Goal: Information Seeking & Learning: Check status

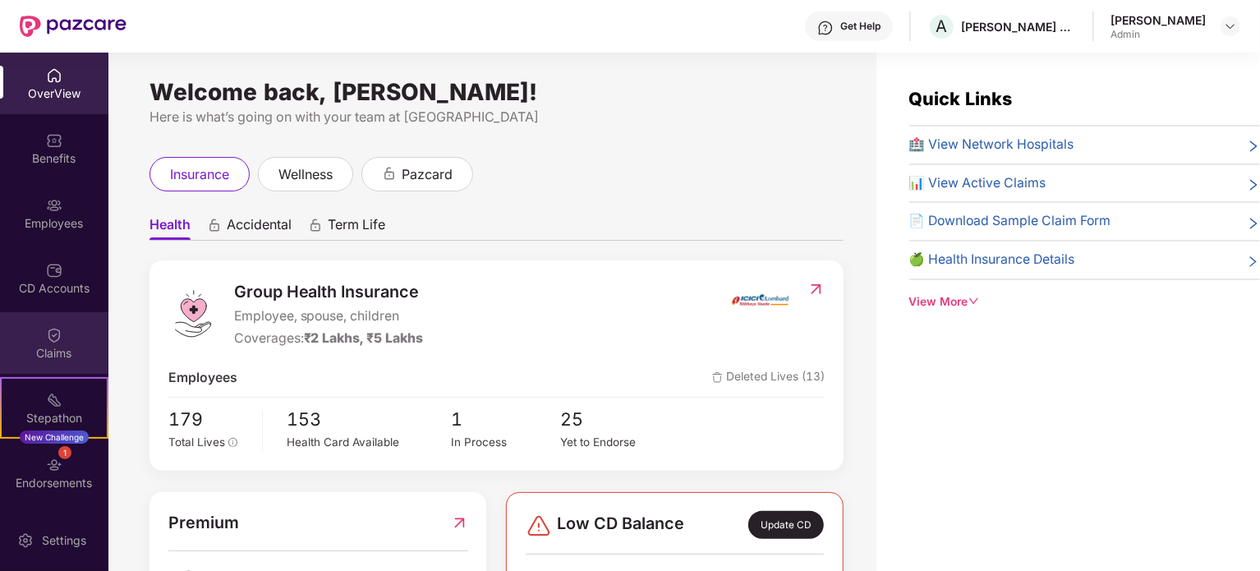
click at [36, 341] on div "Claims" at bounding box center [54, 343] width 108 height 62
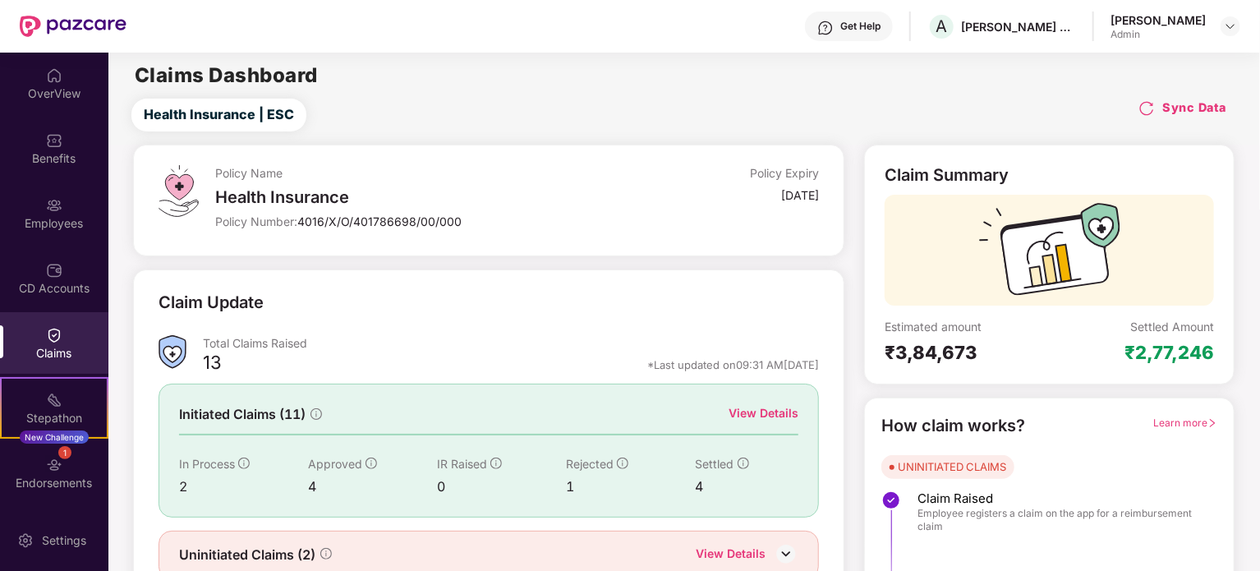
scroll to position [71, 0]
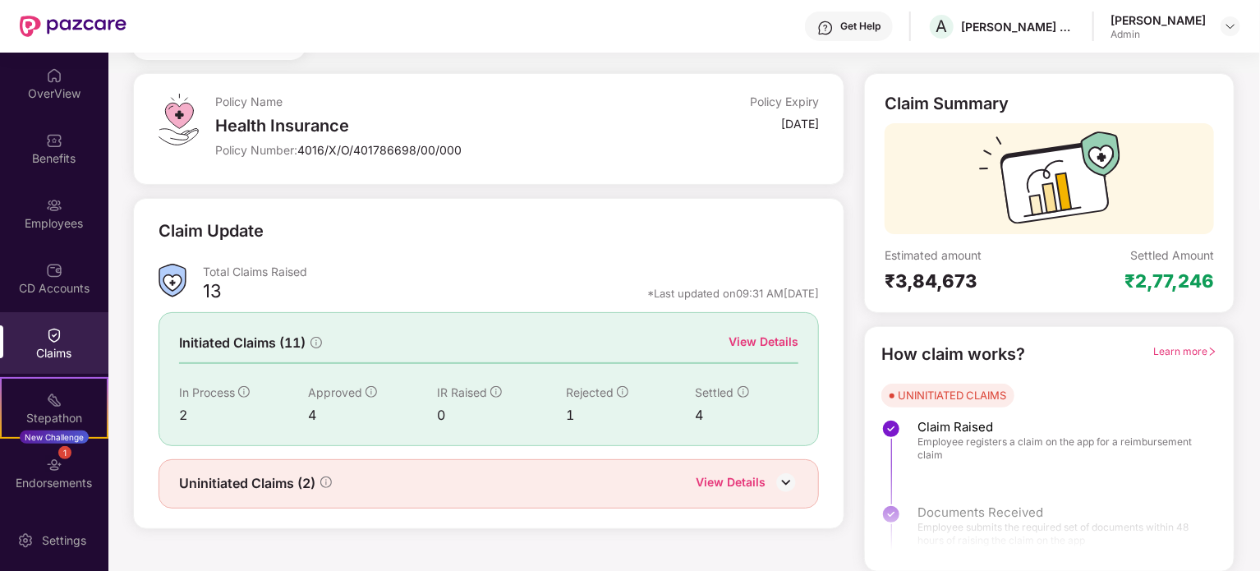
click at [719, 482] on div "View Details" at bounding box center [731, 483] width 70 height 21
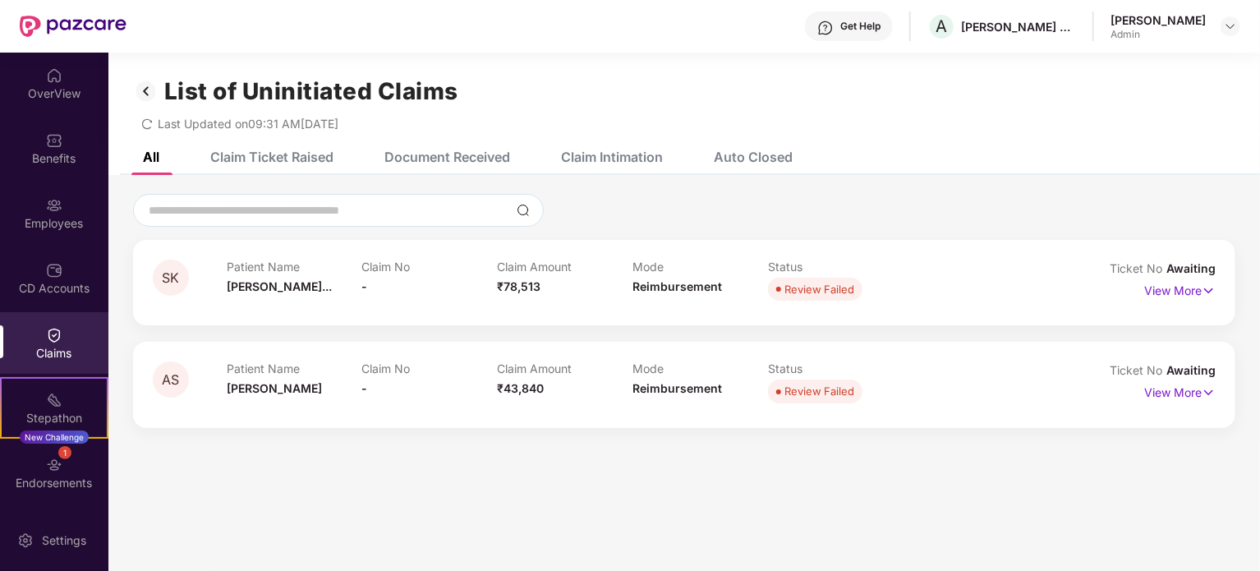
click at [148, 91] on img at bounding box center [146, 91] width 26 height 28
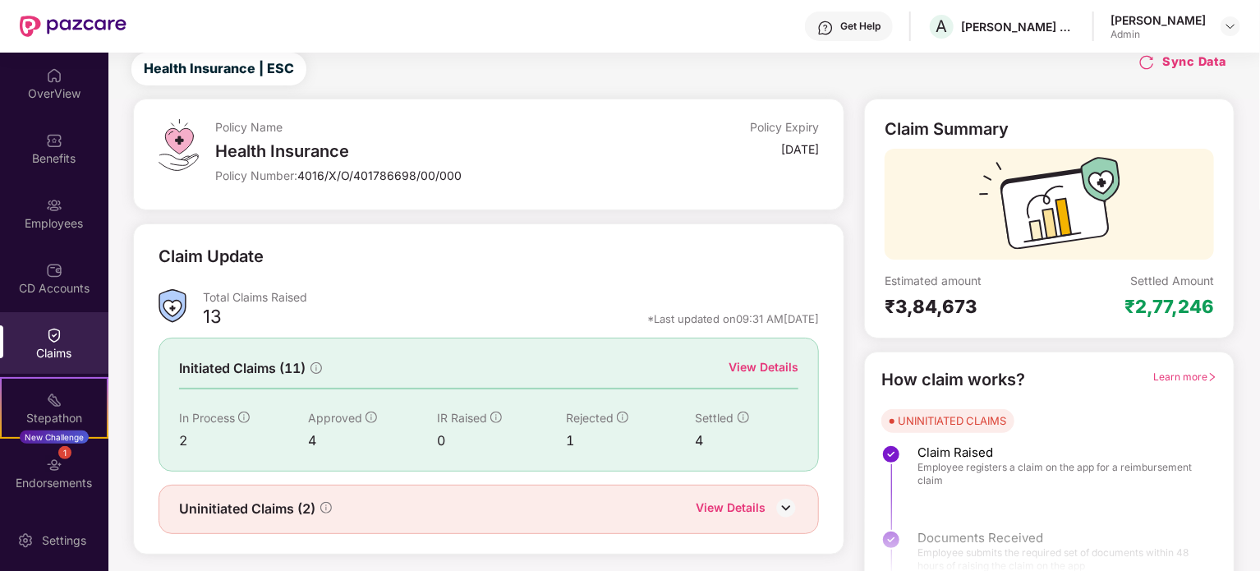
scroll to position [71, 0]
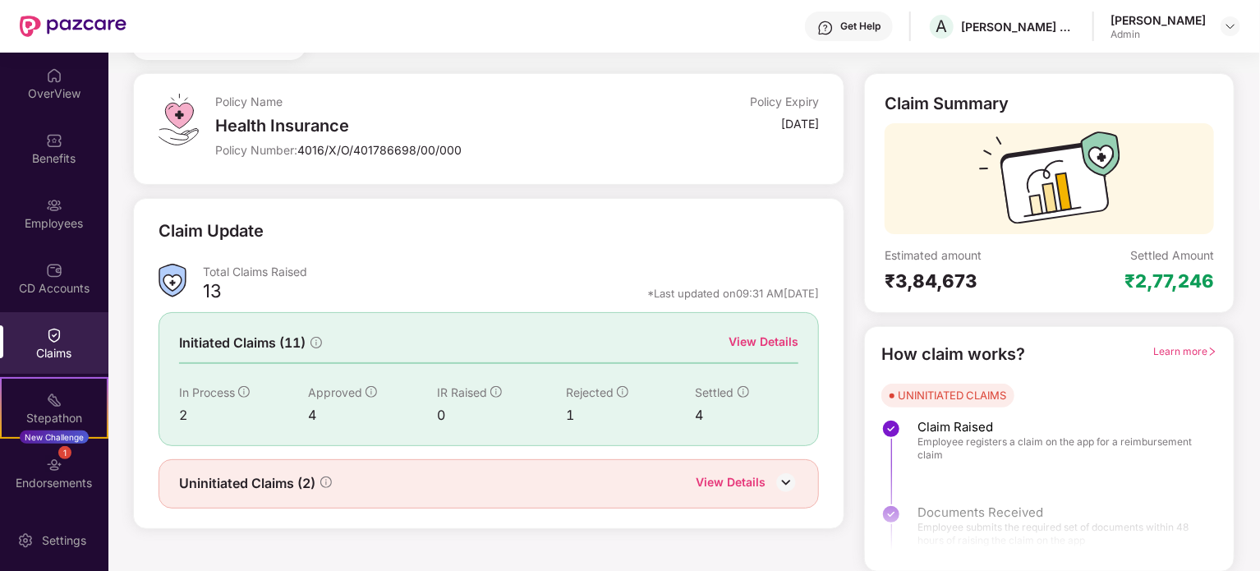
click at [764, 338] on div "View Details" at bounding box center [763, 342] width 70 height 18
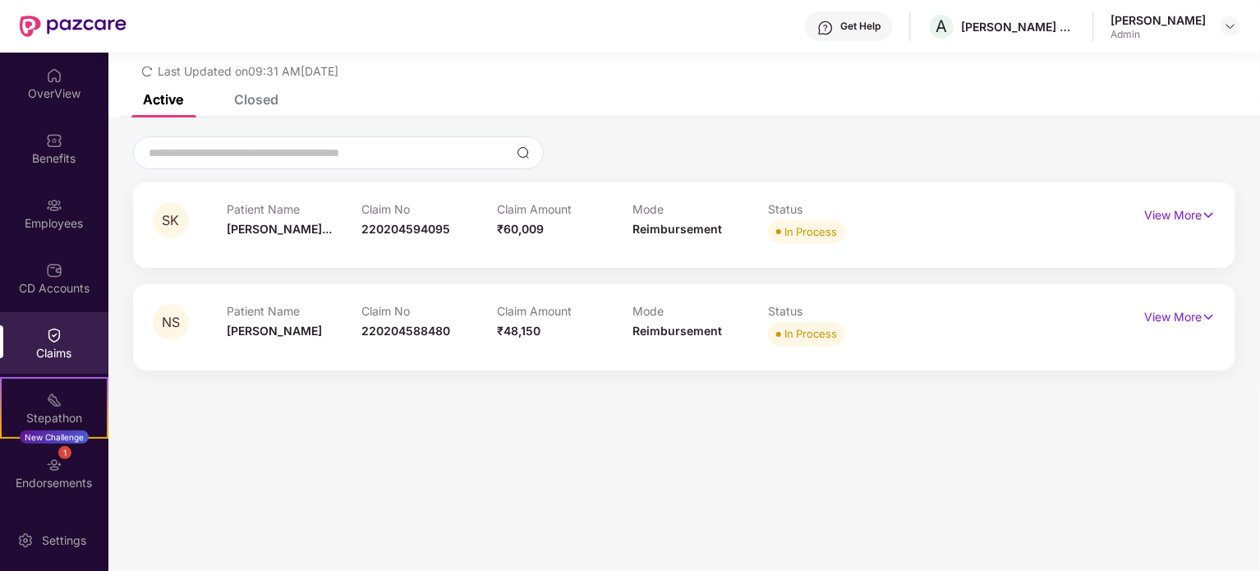
scroll to position [53, 0]
click at [1174, 318] on p "View More" at bounding box center [1179, 315] width 71 height 22
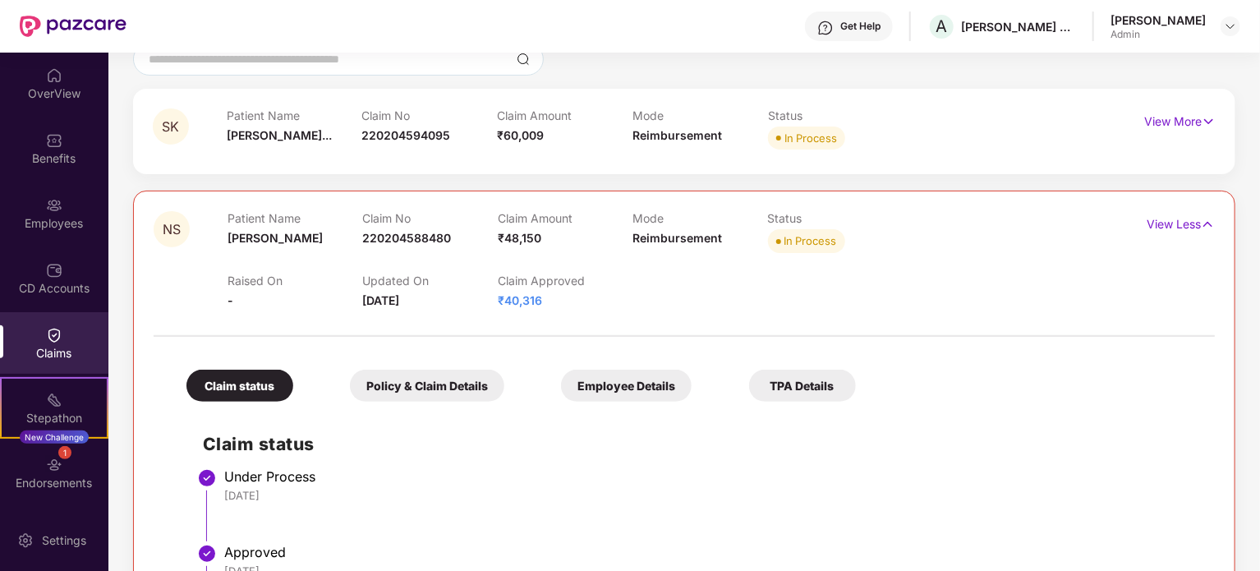
scroll to position [139, 0]
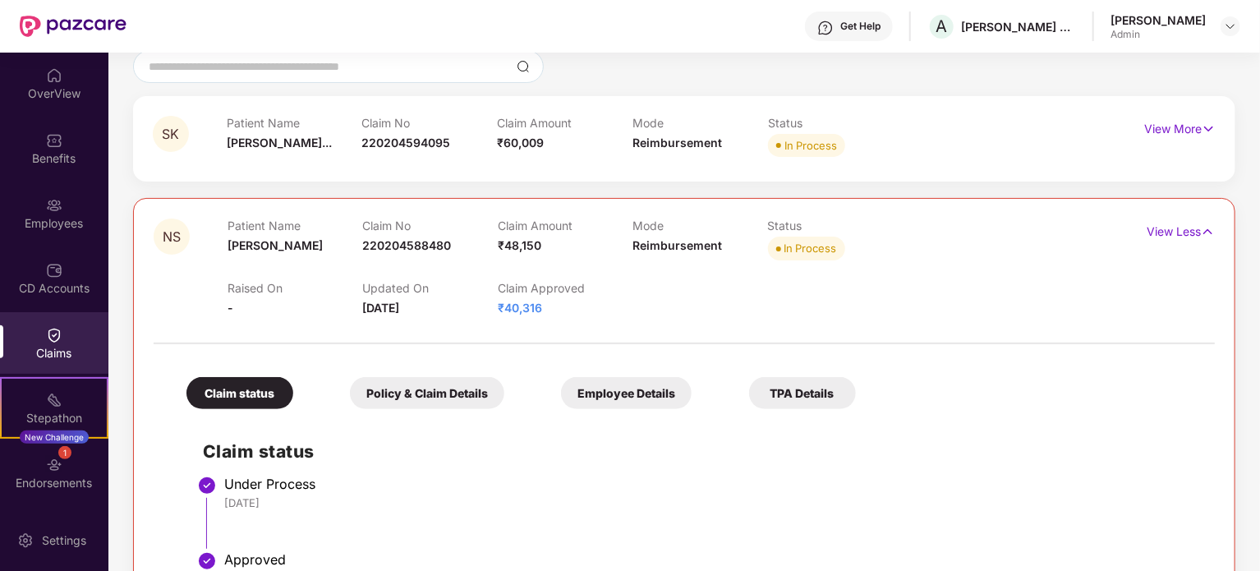
click at [407, 391] on div "Policy & Claim Details" at bounding box center [427, 393] width 154 height 32
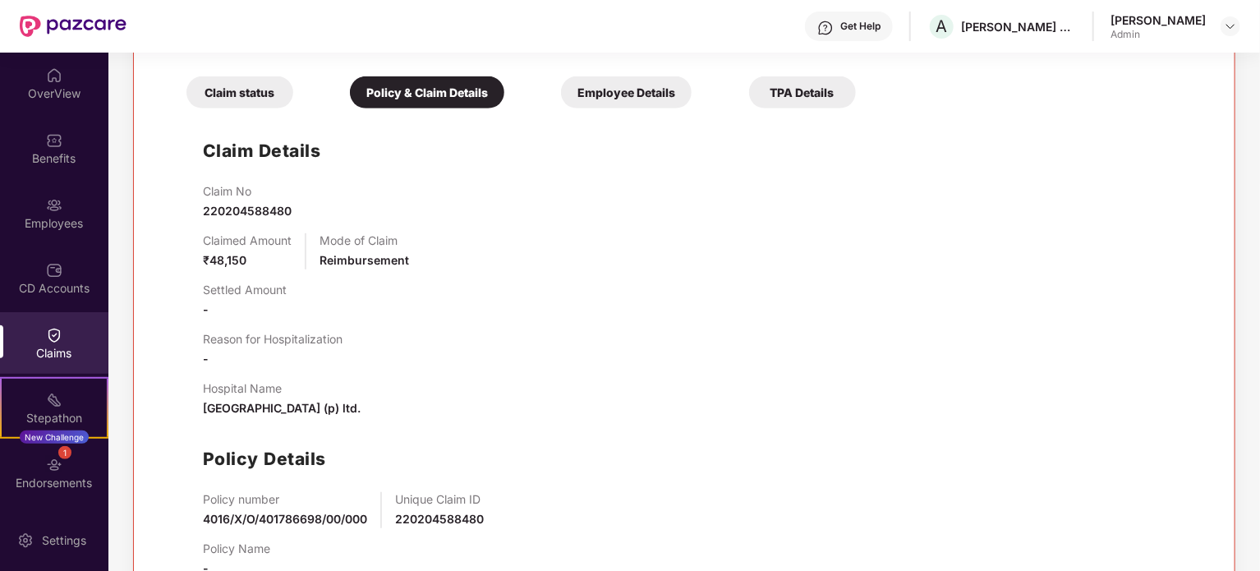
scroll to position [413, 0]
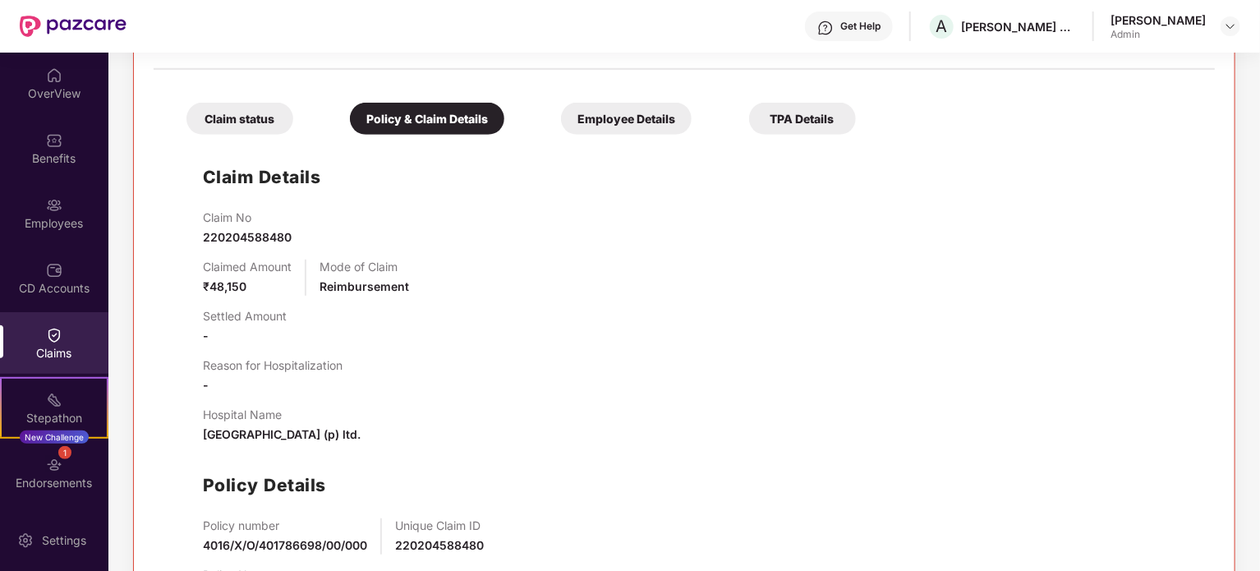
click at [631, 122] on div "Employee Details" at bounding box center [626, 119] width 131 height 32
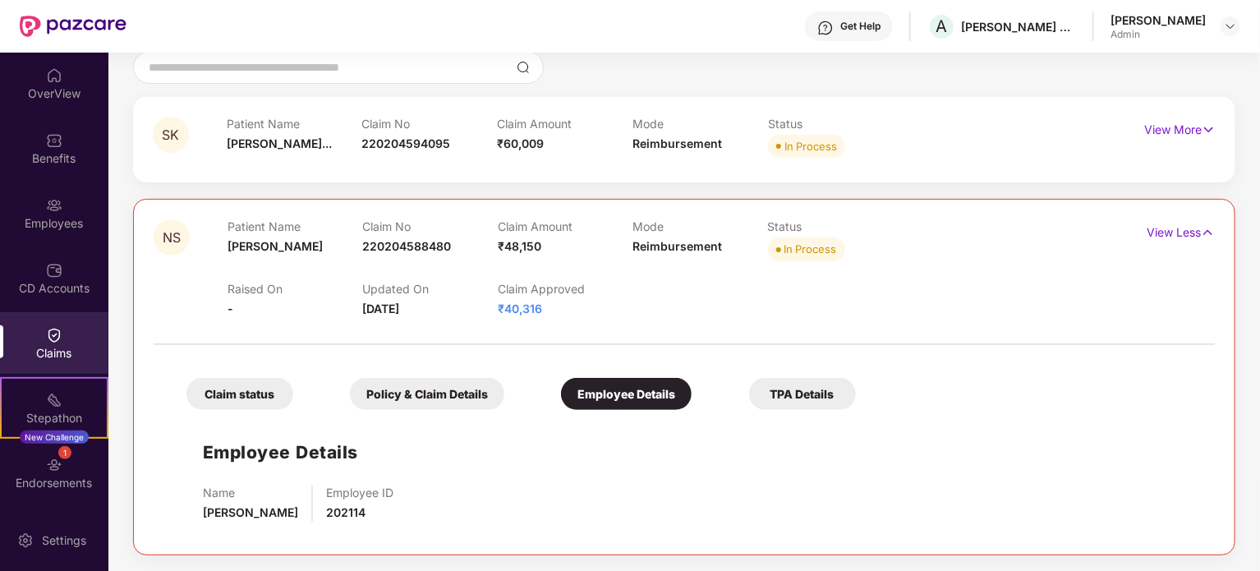
click at [792, 393] on div "TPA Details" at bounding box center [802, 394] width 107 height 32
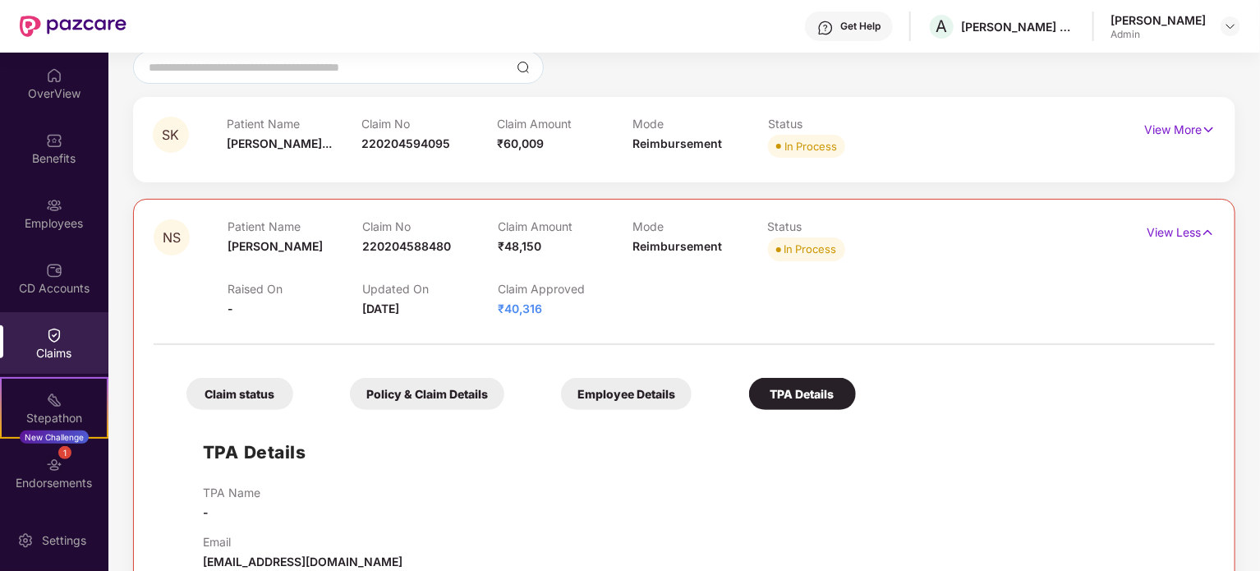
scroll to position [174, 0]
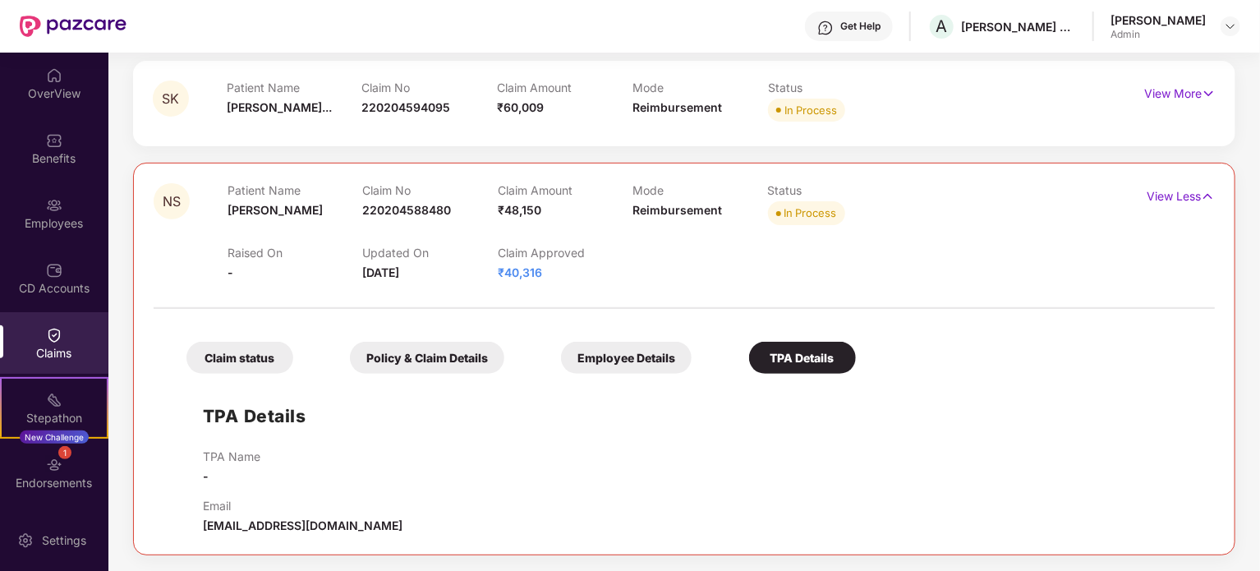
click at [439, 362] on div "Policy & Claim Details" at bounding box center [427, 358] width 154 height 32
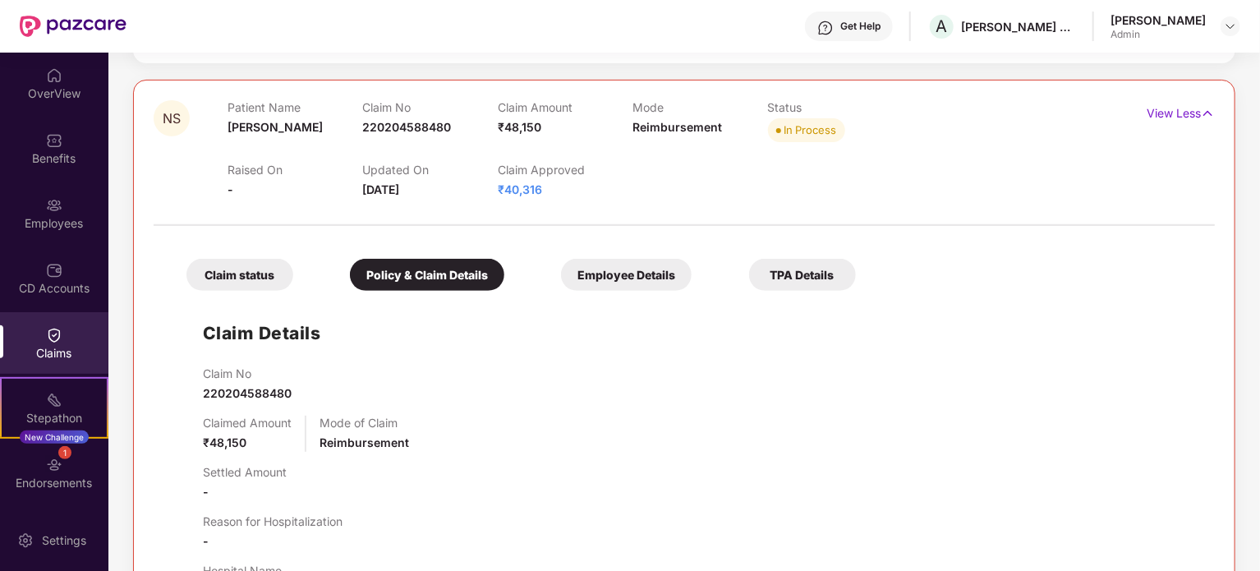
scroll to position [249, 0]
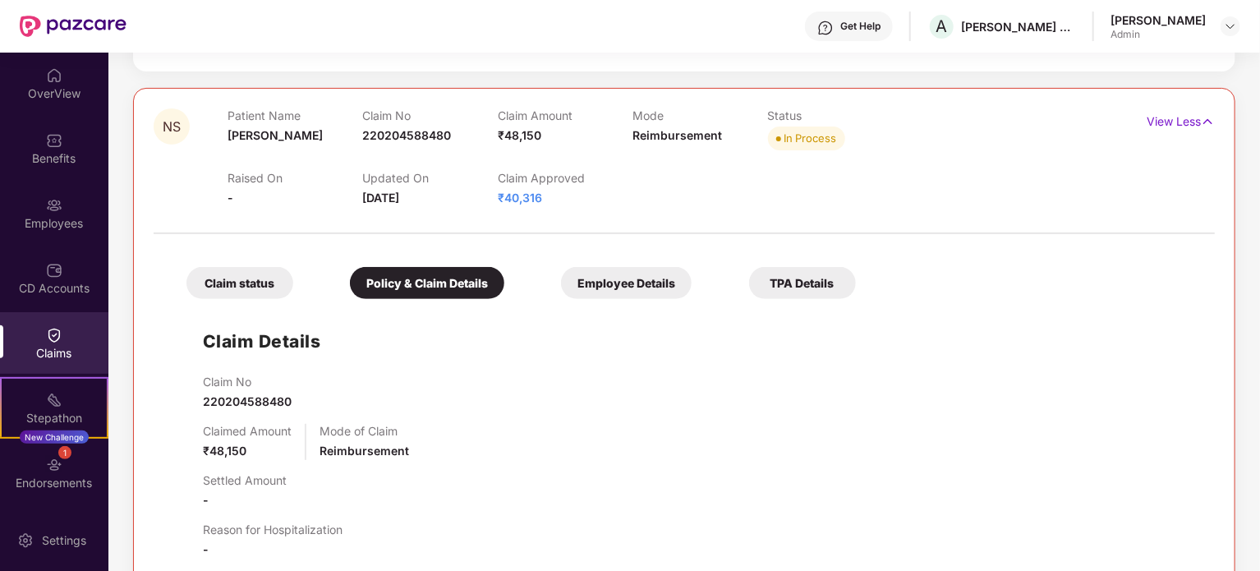
click at [256, 286] on div "Claim status" at bounding box center [239, 283] width 107 height 32
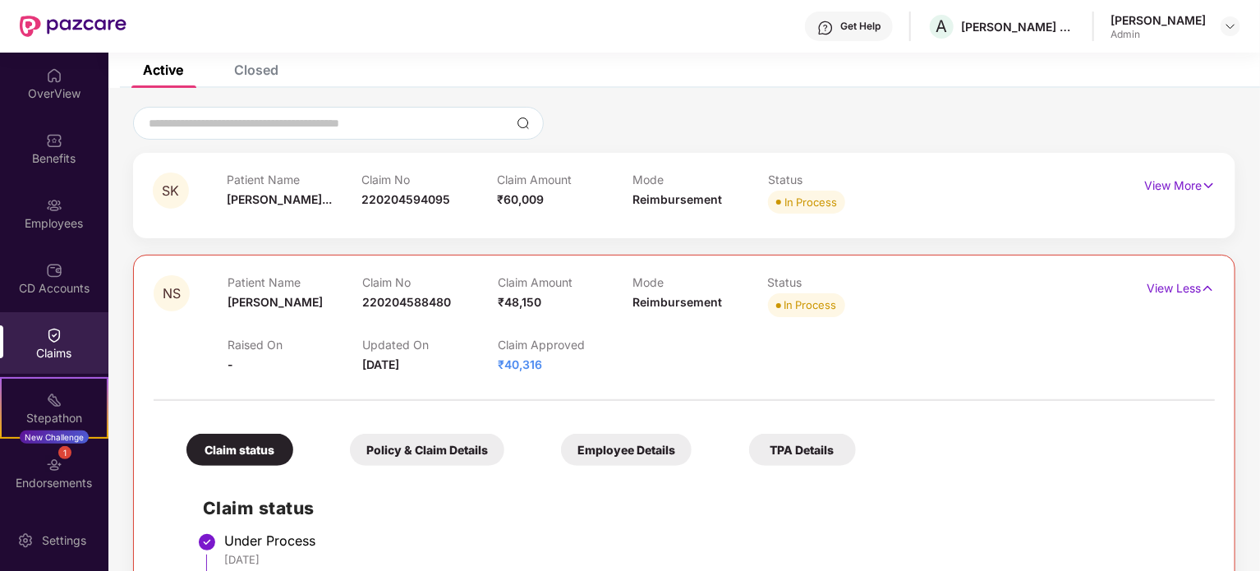
scroll to position [0, 0]
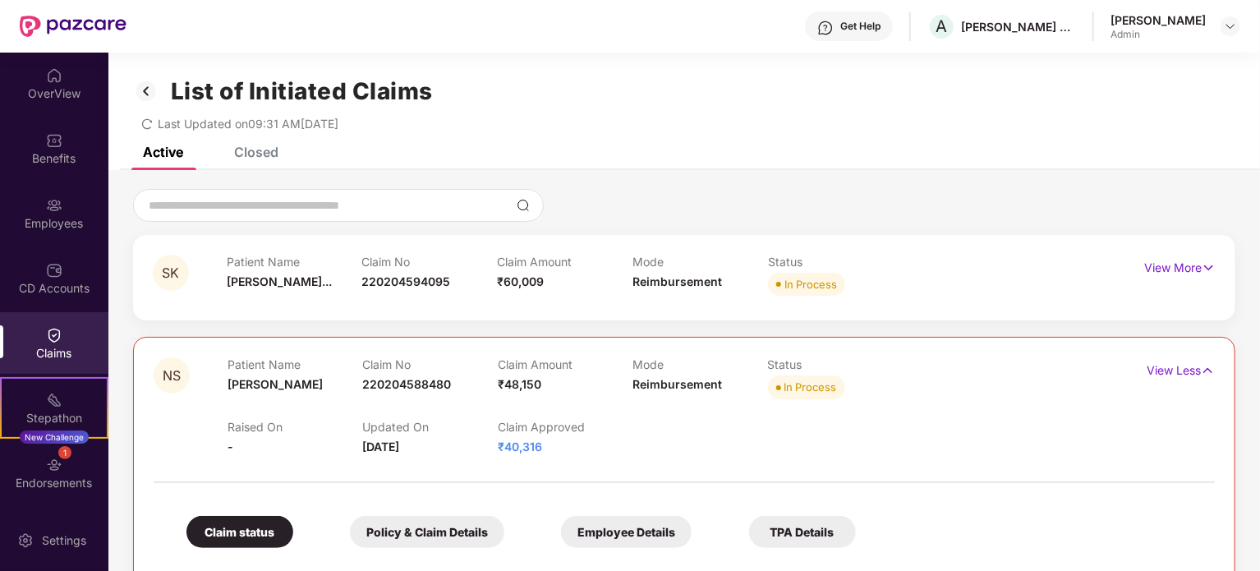
click at [250, 140] on div "List of Initiated Claims Last Updated on 09:31 AM[DATE]" at bounding box center [683, 100] width 1151 height 94
click at [250, 151] on div "Closed" at bounding box center [256, 152] width 44 height 16
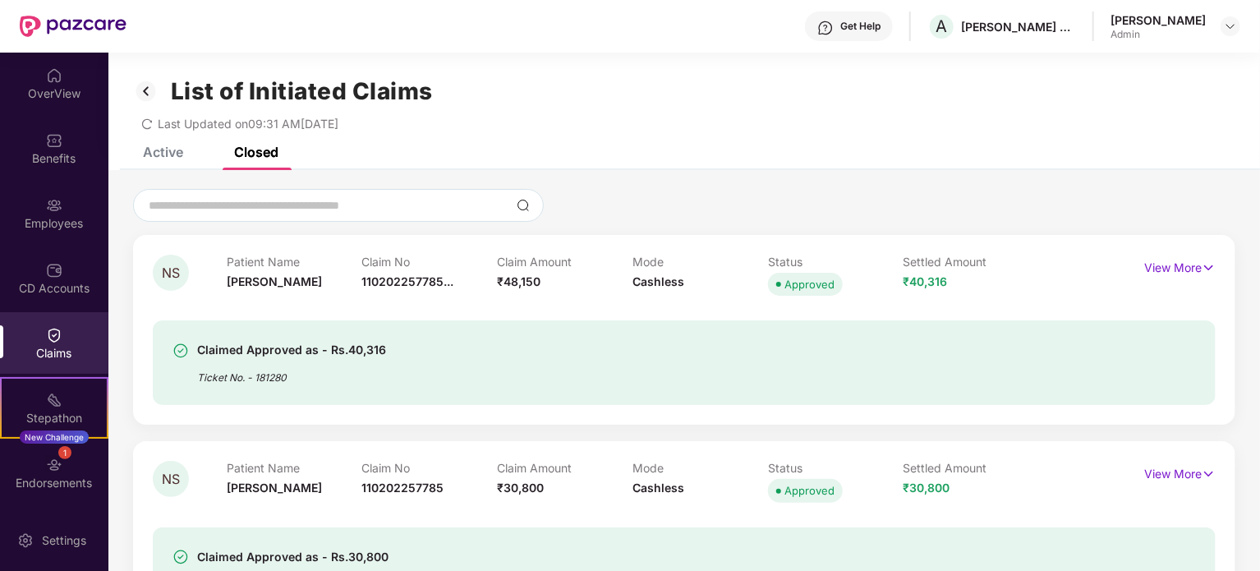
click at [167, 154] on div "Active" at bounding box center [163, 152] width 40 height 16
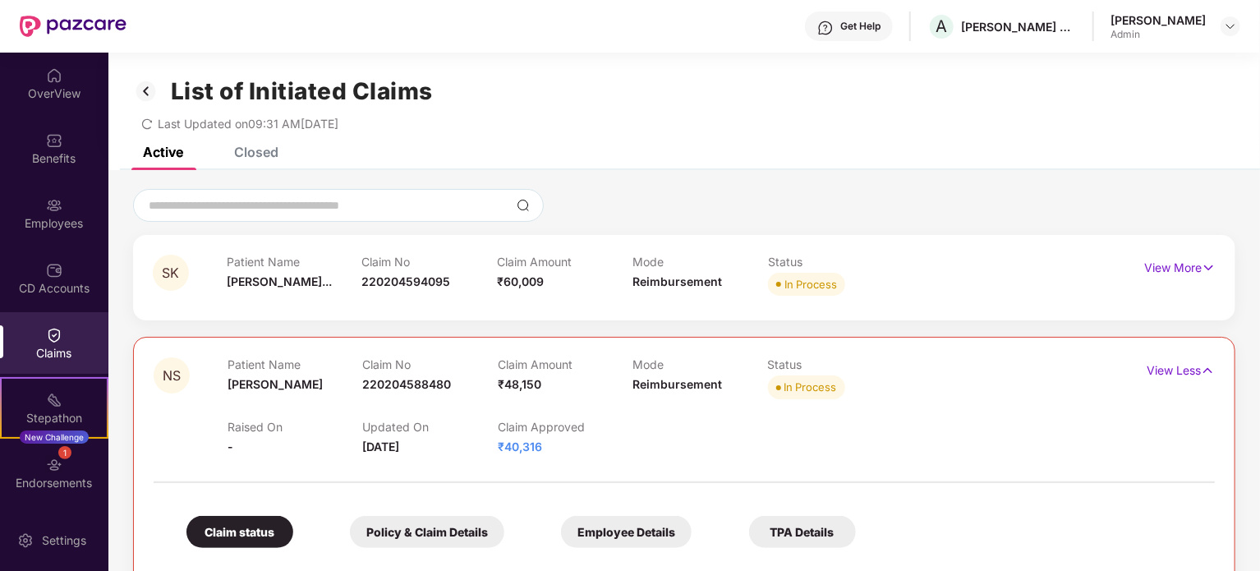
click at [264, 158] on div "Closed" at bounding box center [256, 152] width 44 height 16
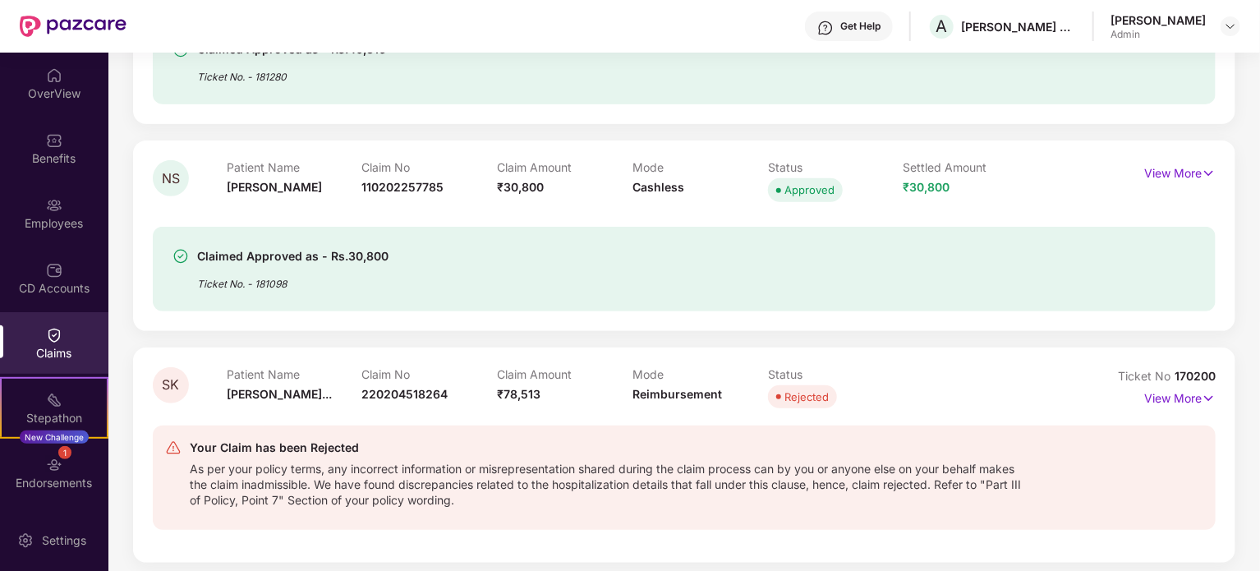
scroll to position [328, 0]
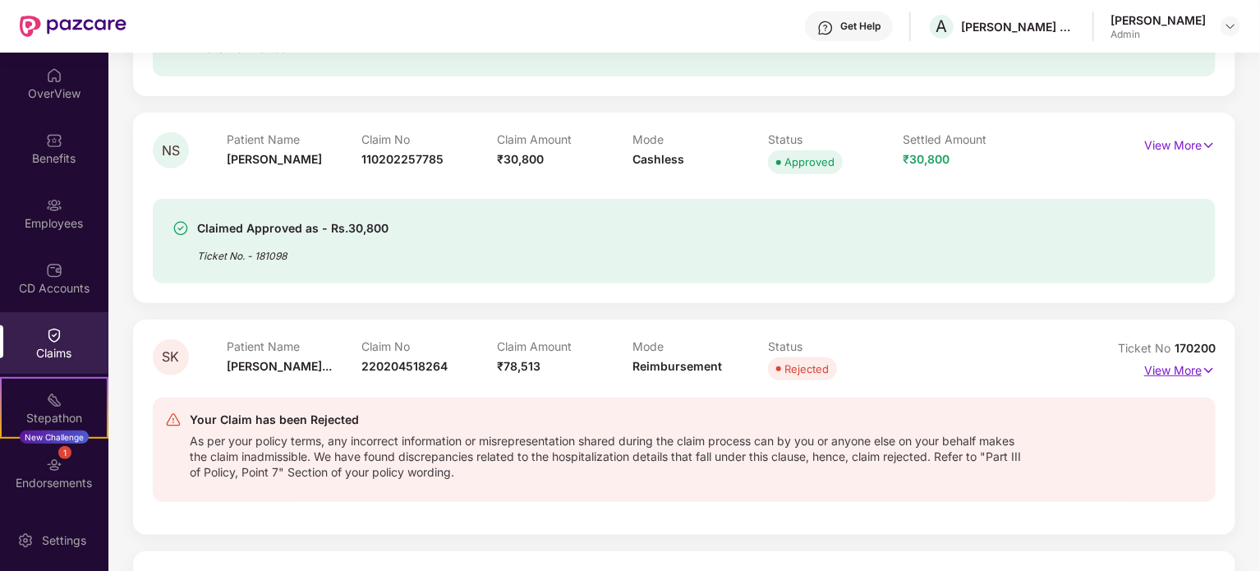
click at [1206, 365] on img at bounding box center [1208, 370] width 14 height 18
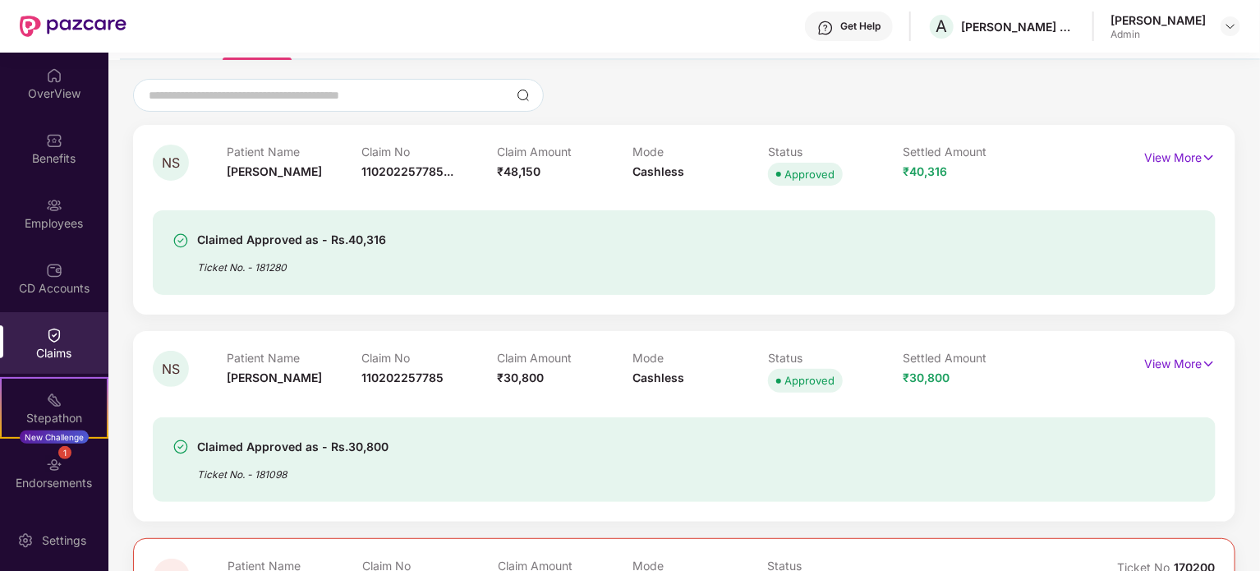
scroll to position [82, 0]
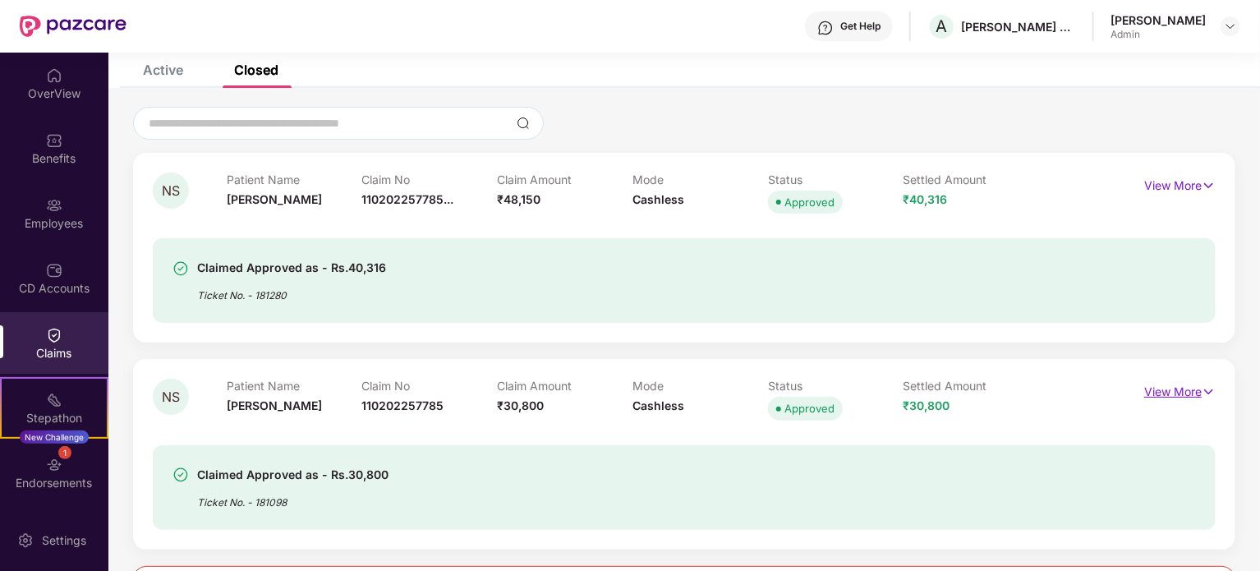
click at [1169, 391] on p "View More" at bounding box center [1179, 390] width 71 height 22
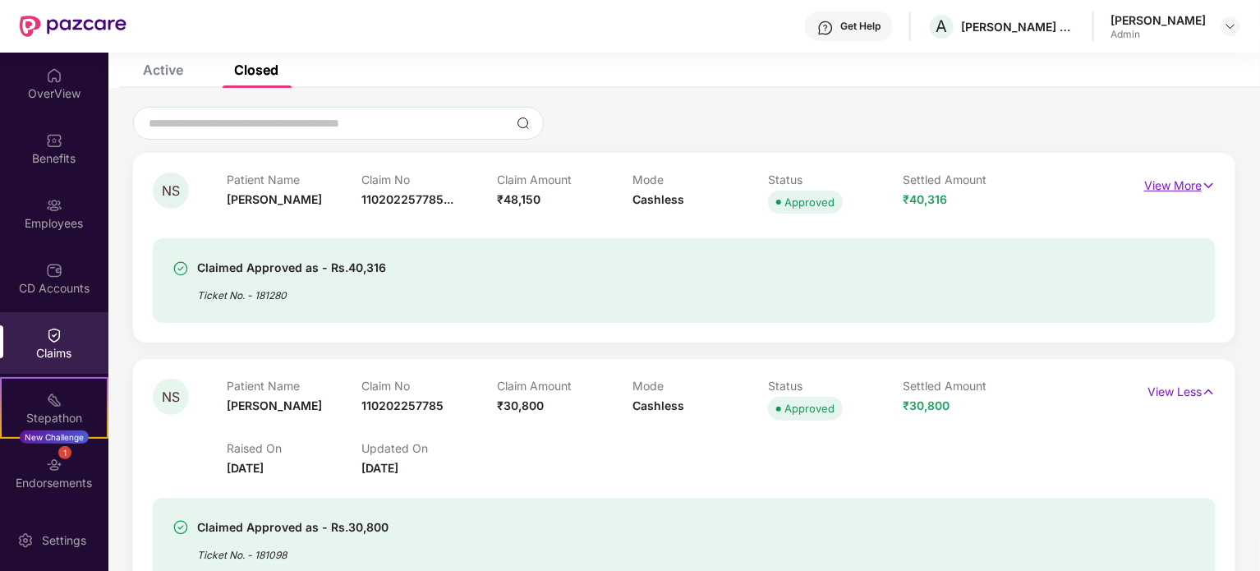
click at [1178, 180] on p "View More" at bounding box center [1179, 183] width 71 height 22
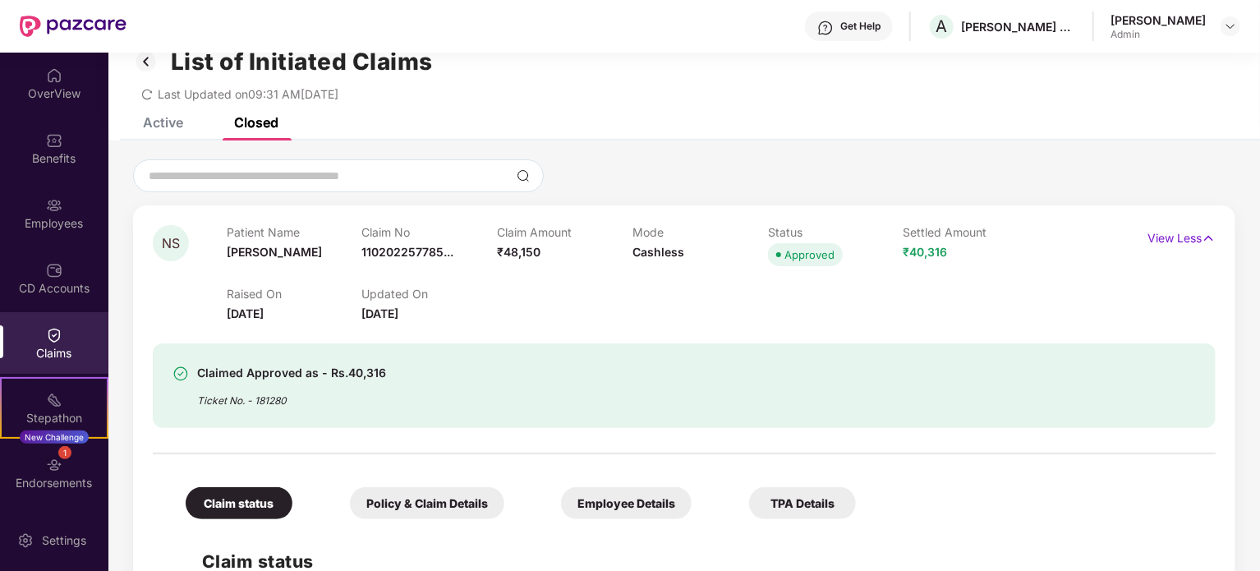
scroll to position [0, 0]
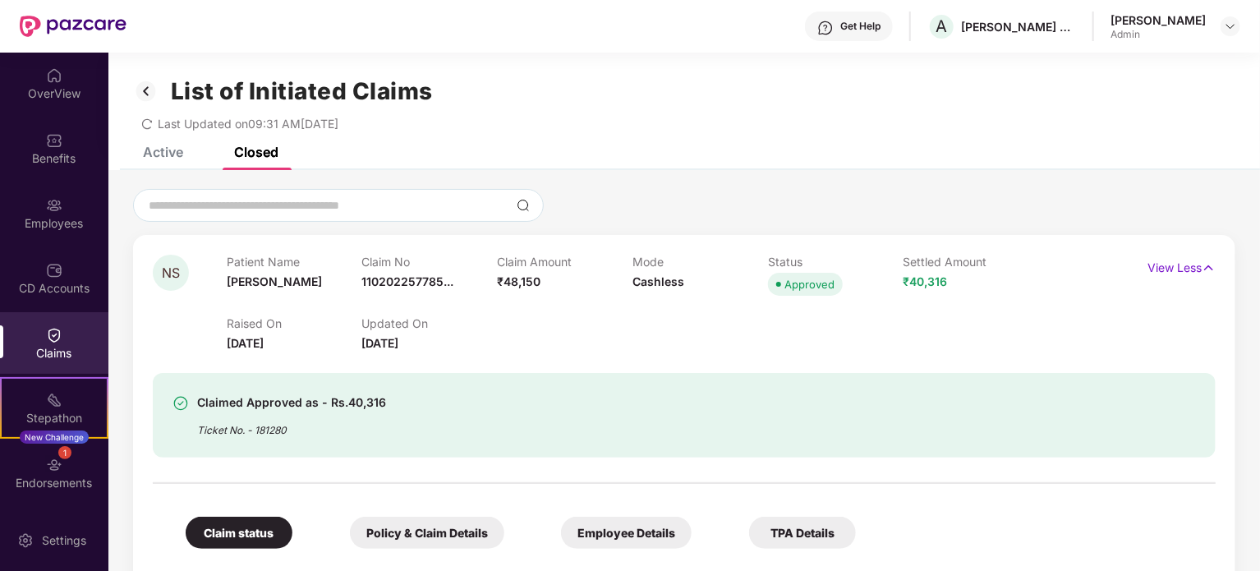
click at [59, 342] on img at bounding box center [54, 335] width 16 height 16
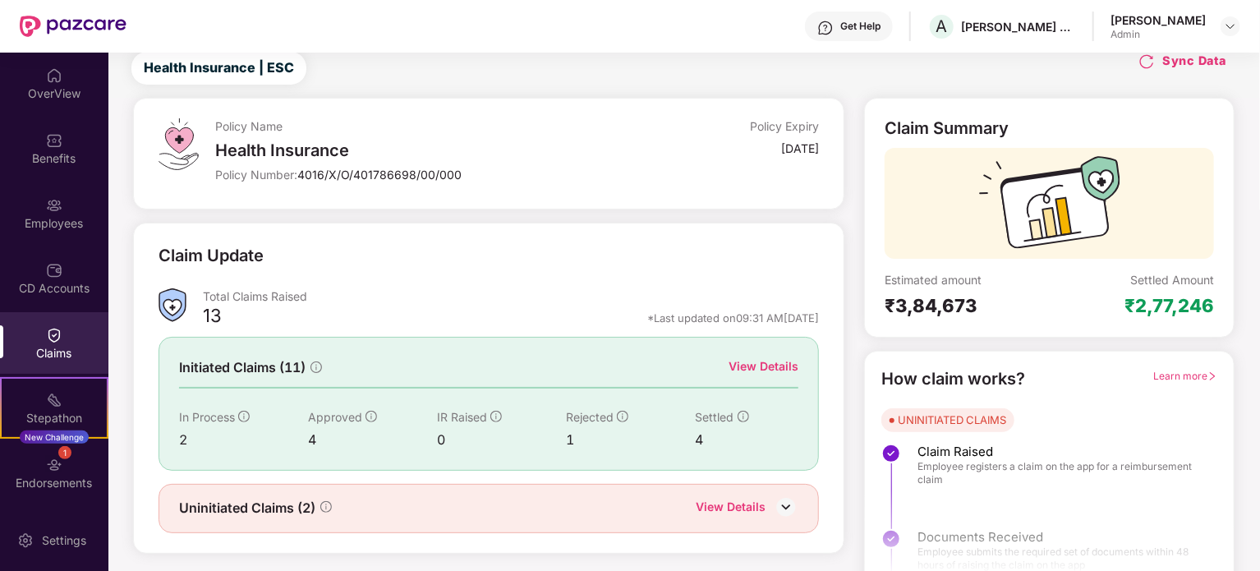
scroll to position [71, 0]
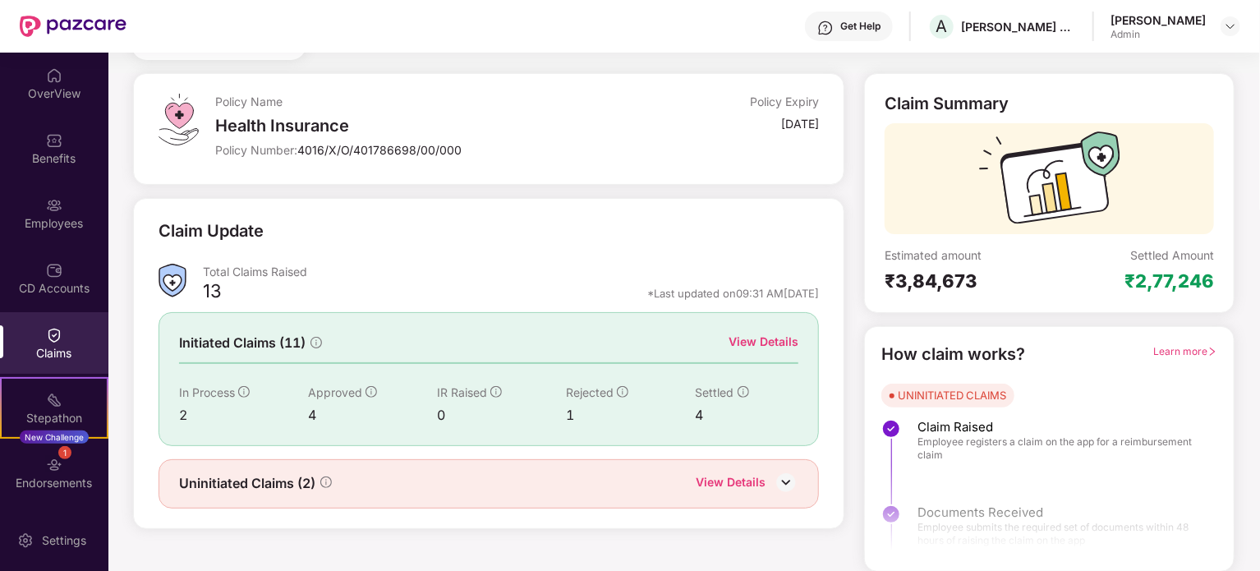
click at [767, 342] on div "View Details" at bounding box center [763, 342] width 70 height 18
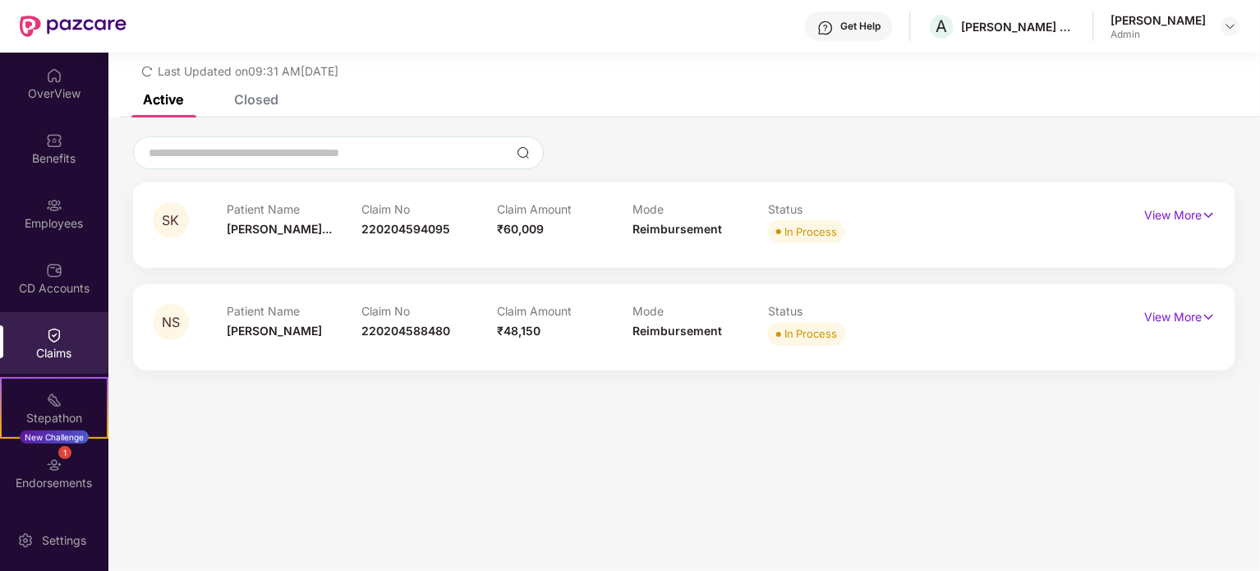
scroll to position [53, 0]
click at [57, 278] on img at bounding box center [54, 270] width 16 height 16
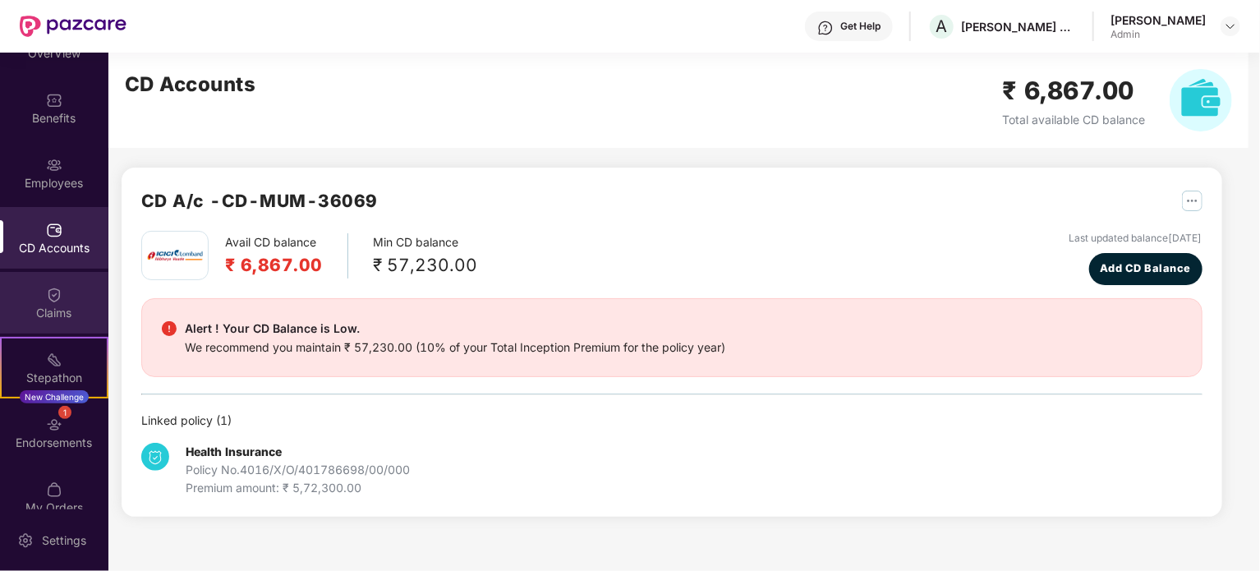
scroll to position [62, 0]
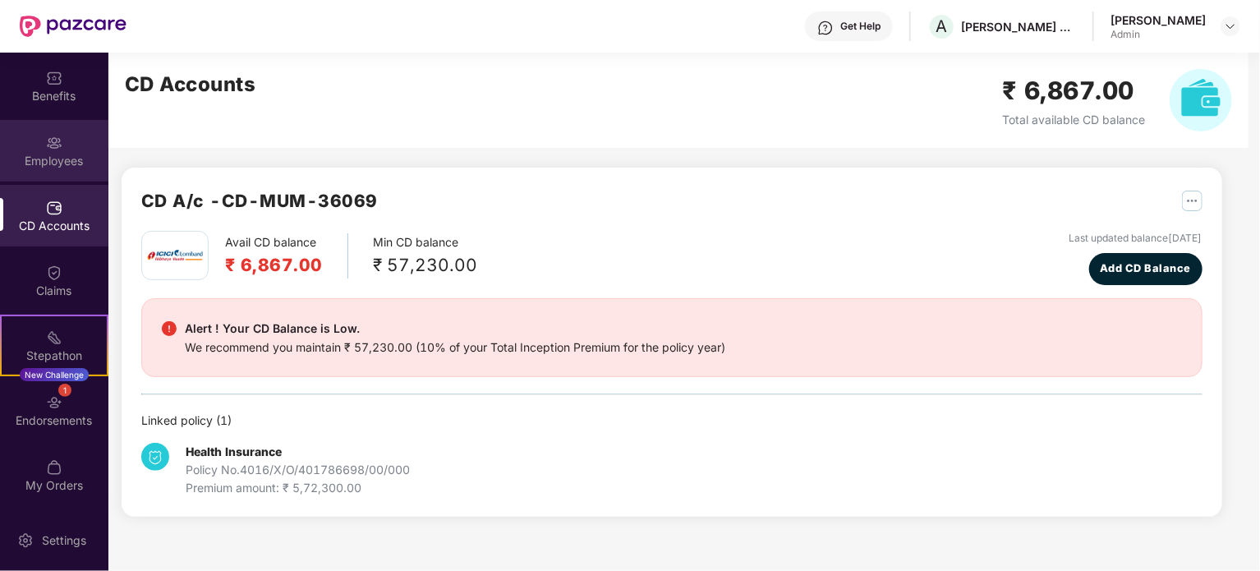
click at [55, 163] on div "Employees" at bounding box center [54, 161] width 108 height 16
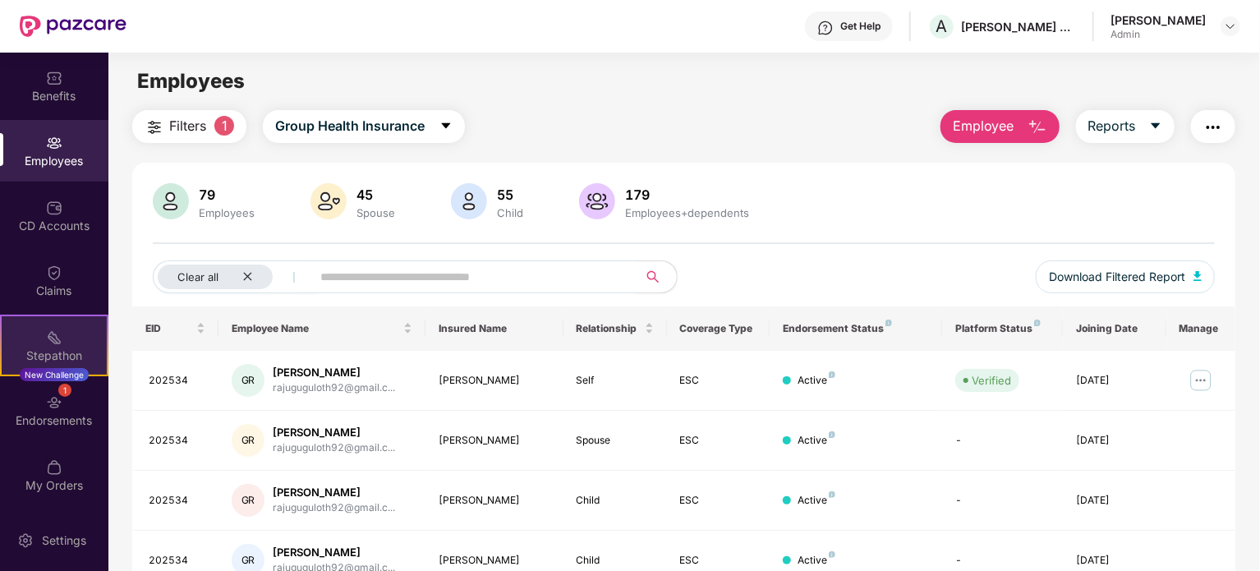
click at [58, 350] on div "Stepathon" at bounding box center [54, 355] width 105 height 16
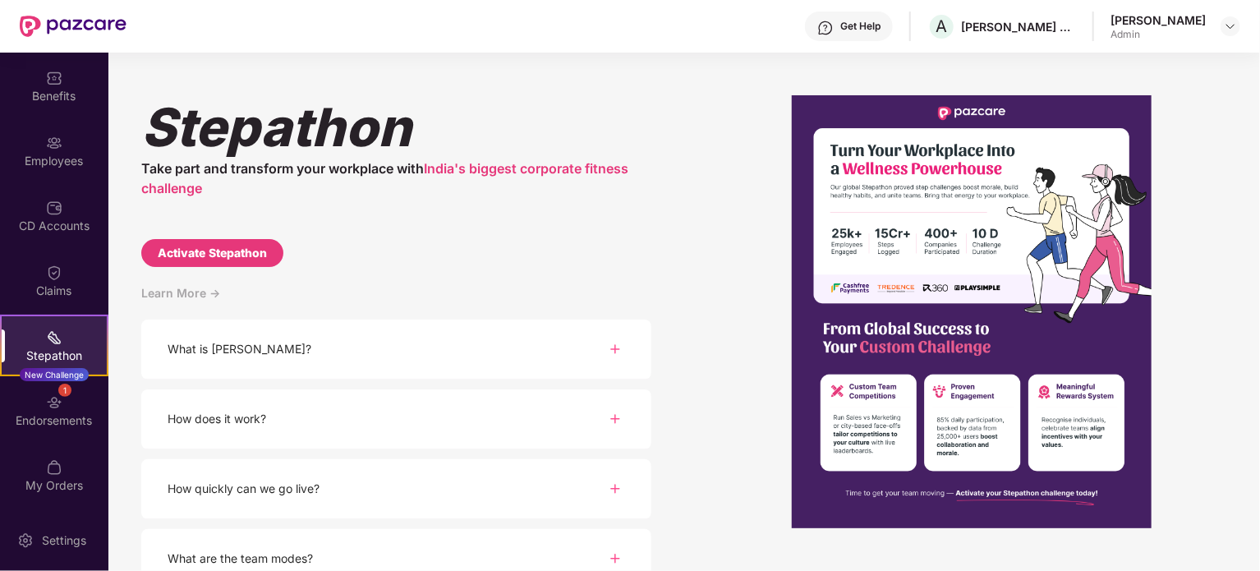
click at [256, 259] on div "Activate Stepathon" at bounding box center [212, 253] width 109 height 18
select select "****"
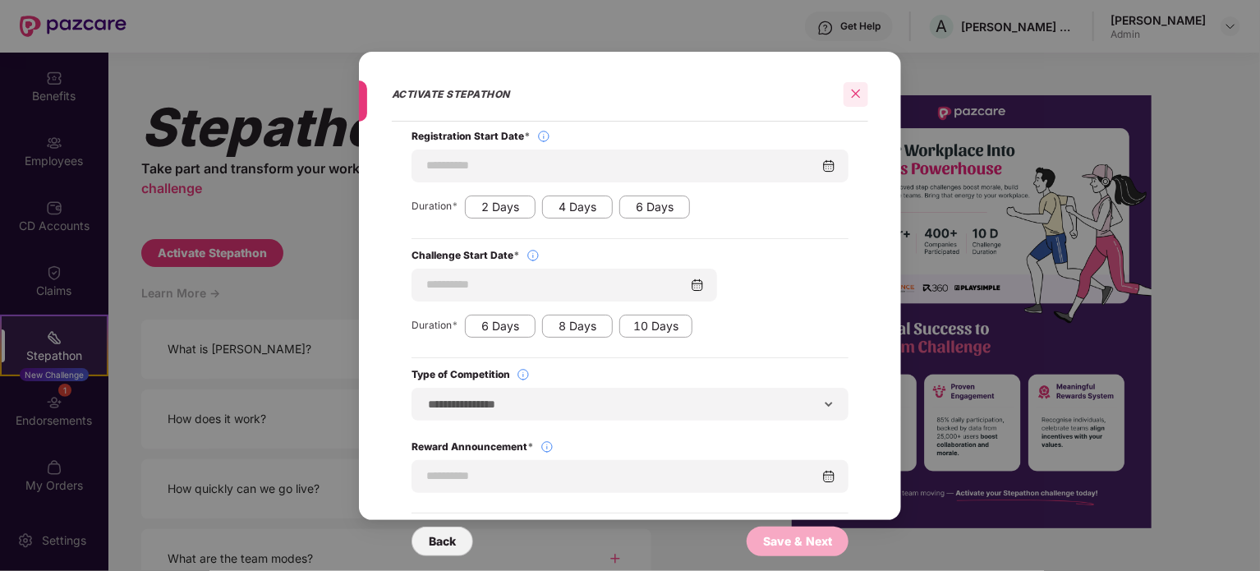
click at [856, 97] on icon "close" at bounding box center [855, 93] width 11 height 11
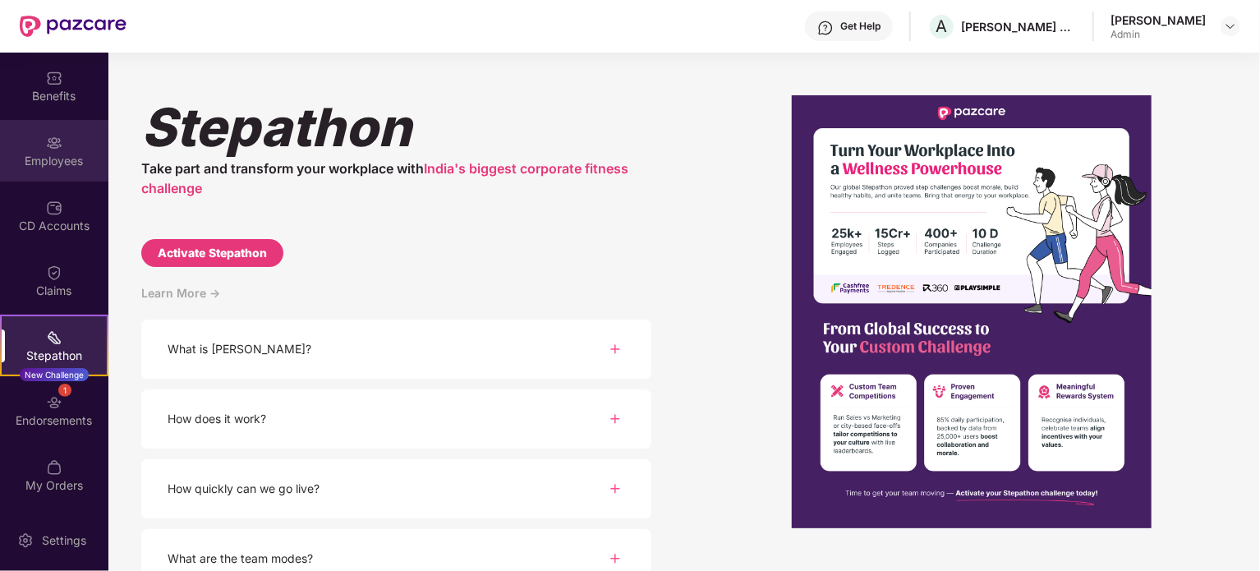
click at [42, 145] on div "Employees" at bounding box center [54, 151] width 108 height 62
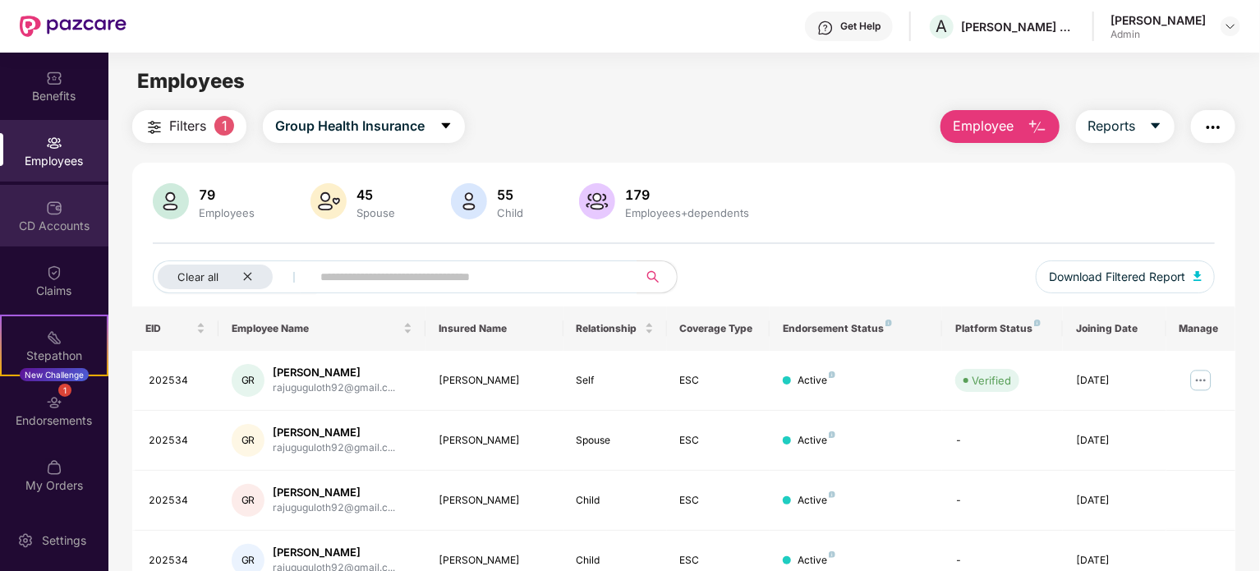
click at [56, 209] on img at bounding box center [54, 208] width 16 height 16
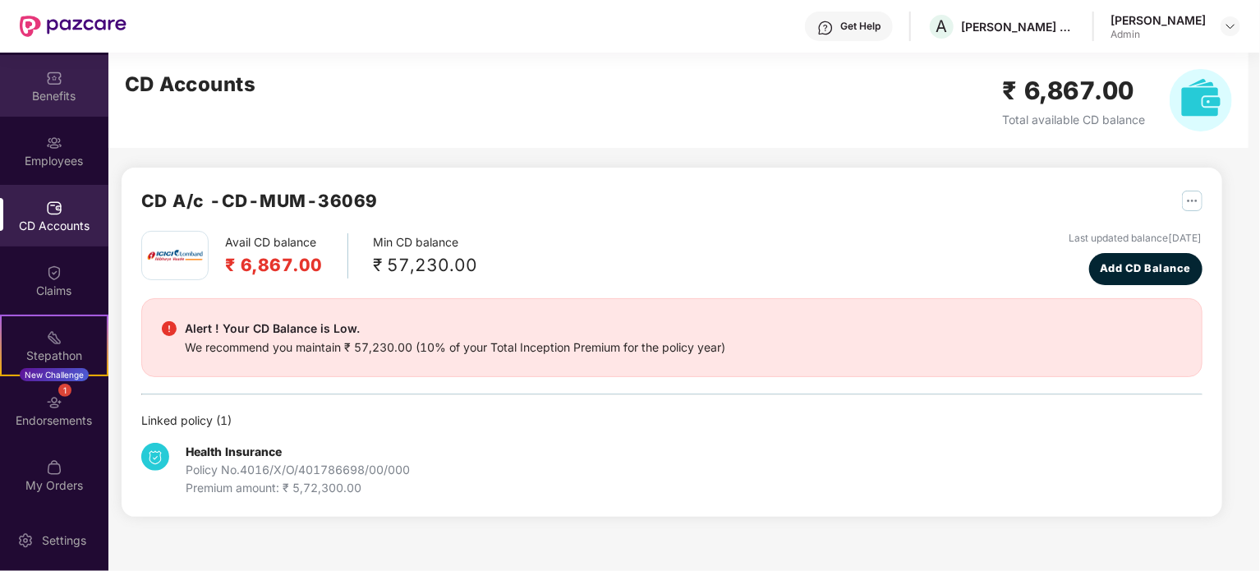
click at [49, 88] on div "Benefits" at bounding box center [54, 96] width 108 height 16
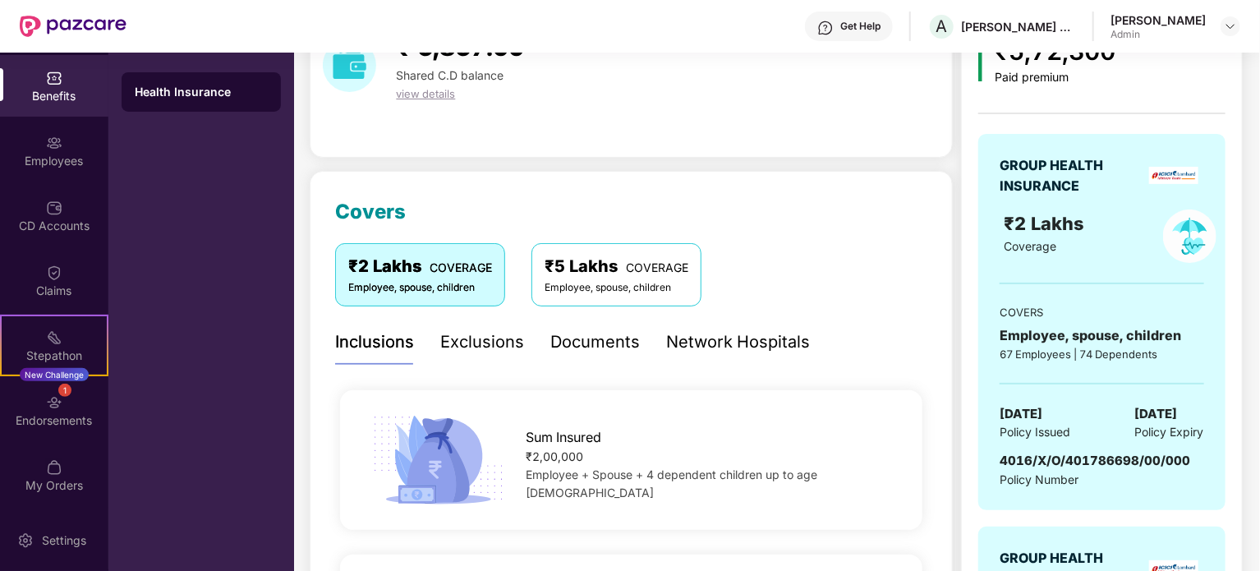
scroll to position [164, 0]
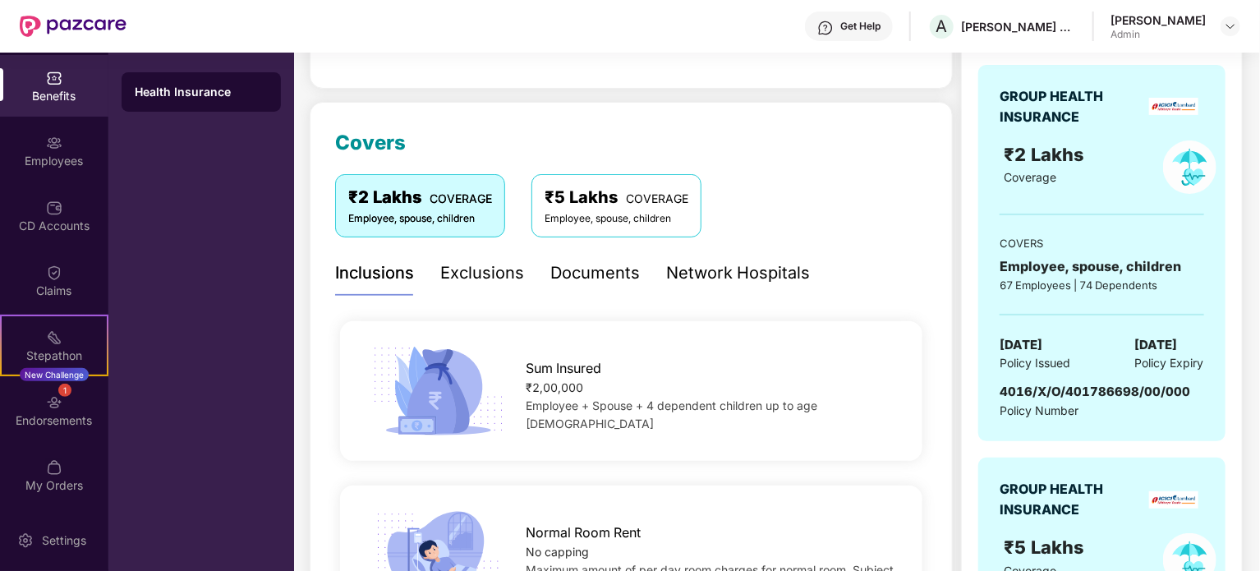
click at [566, 223] on div "Employee, spouse, children" at bounding box center [616, 219] width 144 height 16
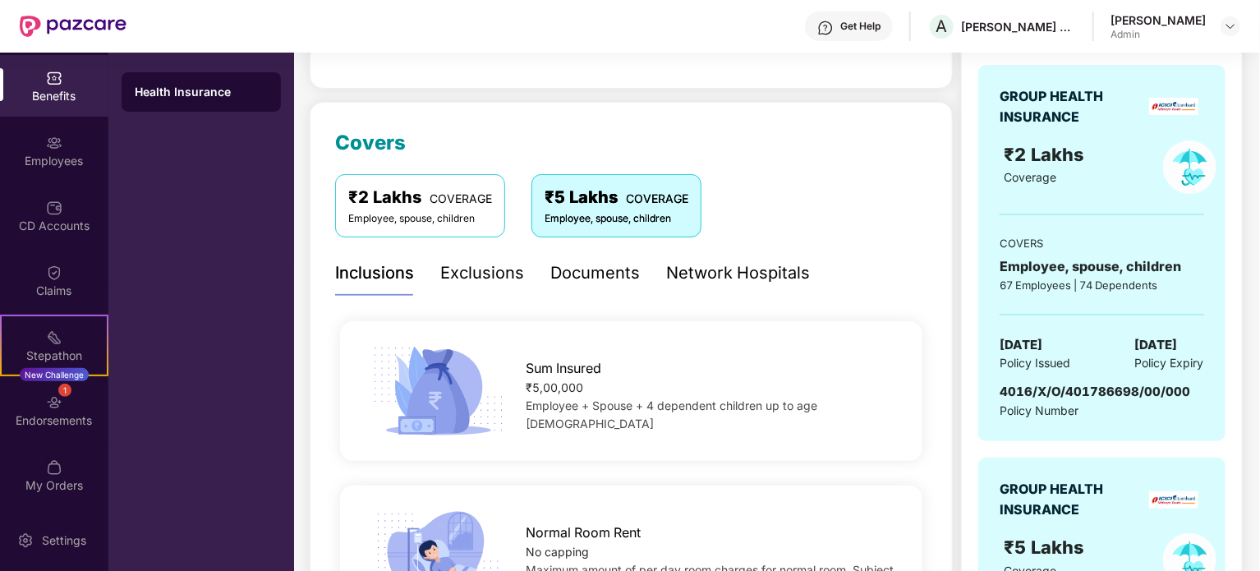
click at [420, 223] on div "Employee, spouse, children" at bounding box center [420, 219] width 144 height 16
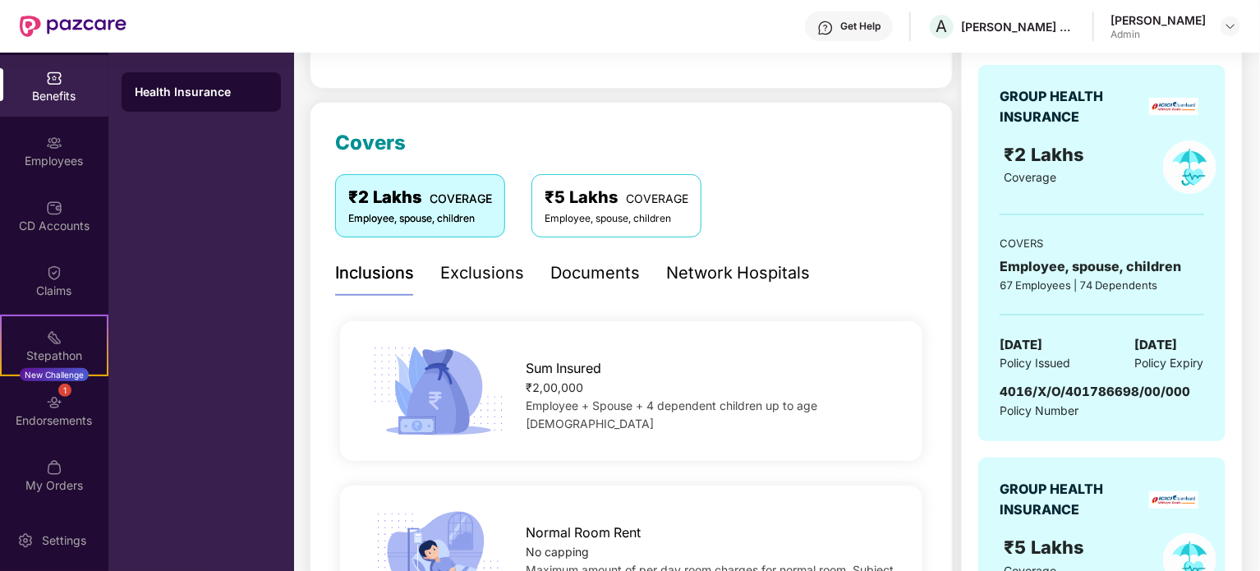
click at [590, 217] on div "Employee, spouse, children" at bounding box center [616, 219] width 144 height 16
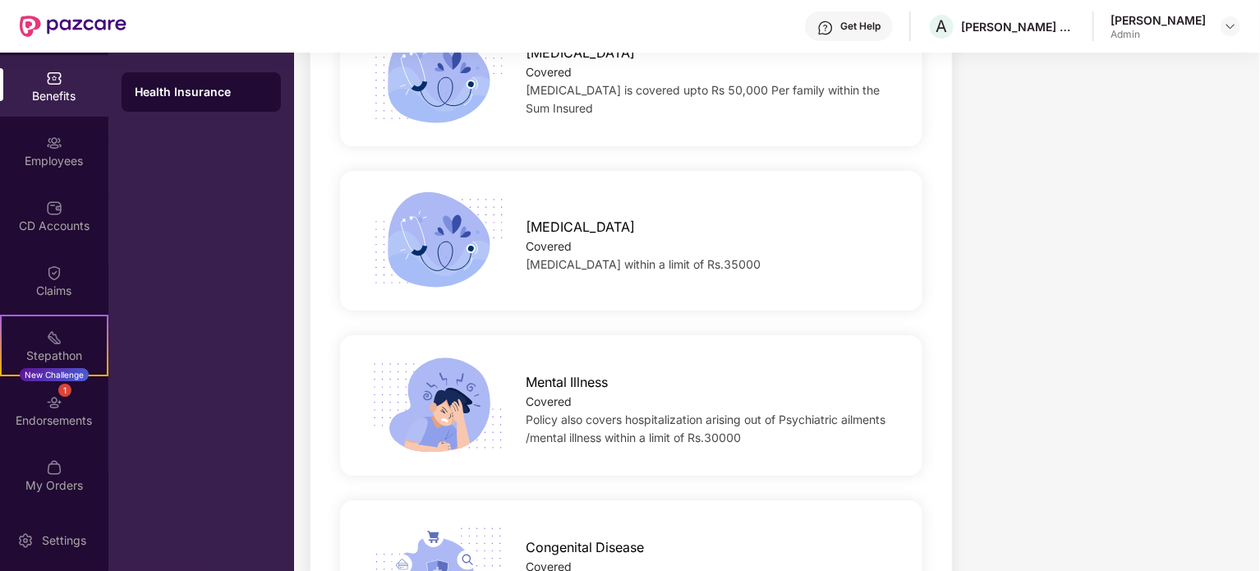
scroll to position [2951, 0]
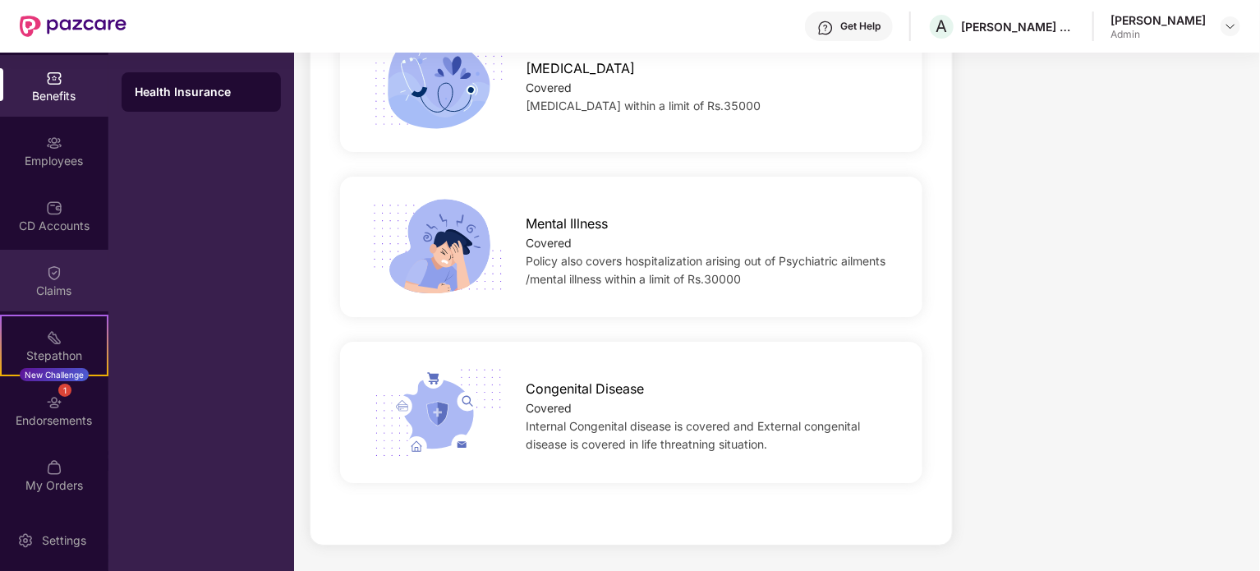
click at [56, 298] on div "Claims" at bounding box center [54, 291] width 108 height 16
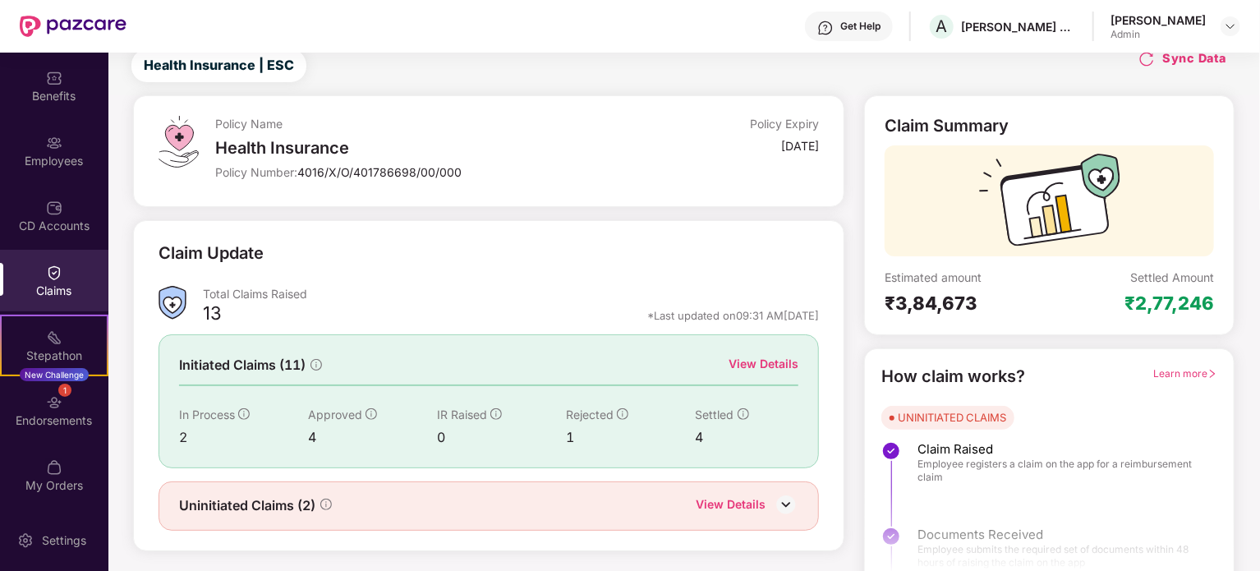
scroll to position [71, 0]
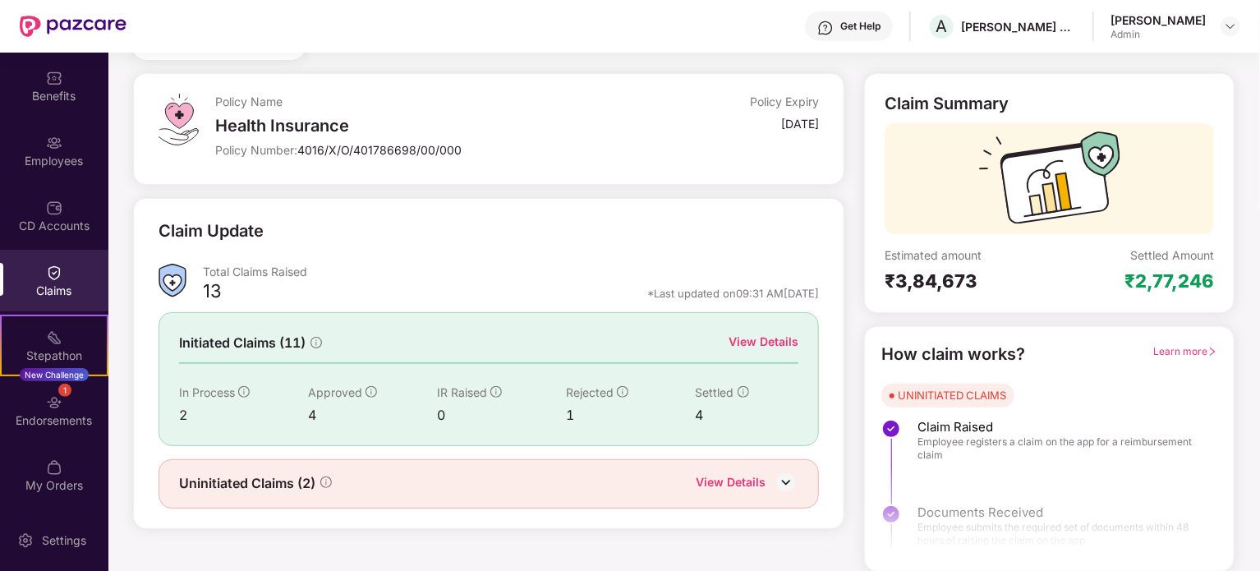
click at [758, 341] on div "View Details" at bounding box center [763, 342] width 70 height 18
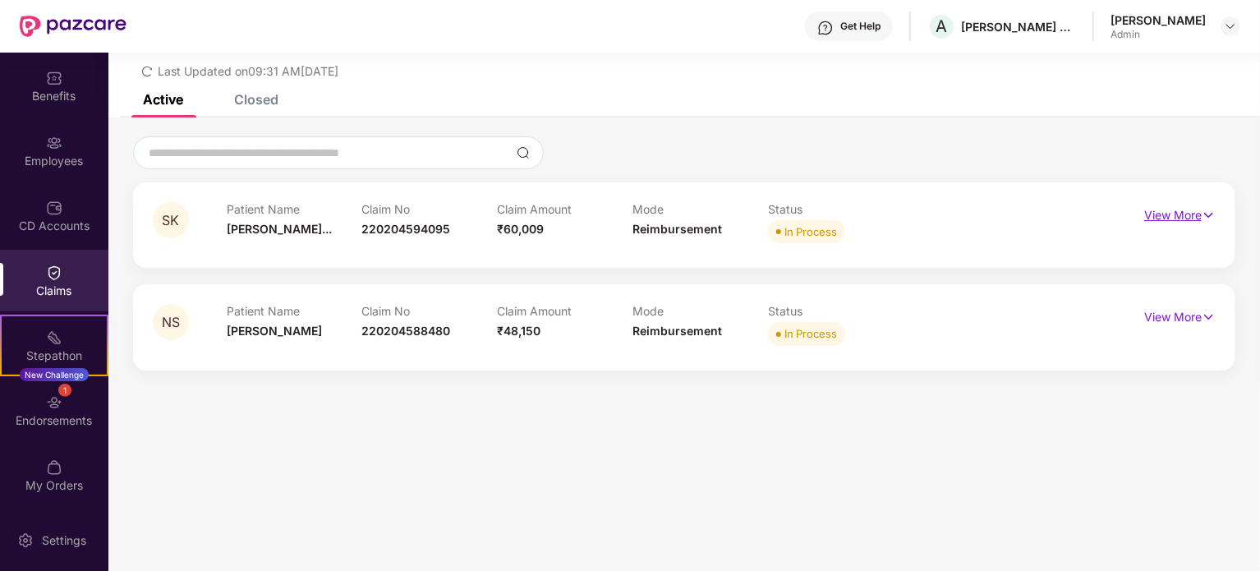
click at [1182, 214] on p "View More" at bounding box center [1179, 213] width 71 height 22
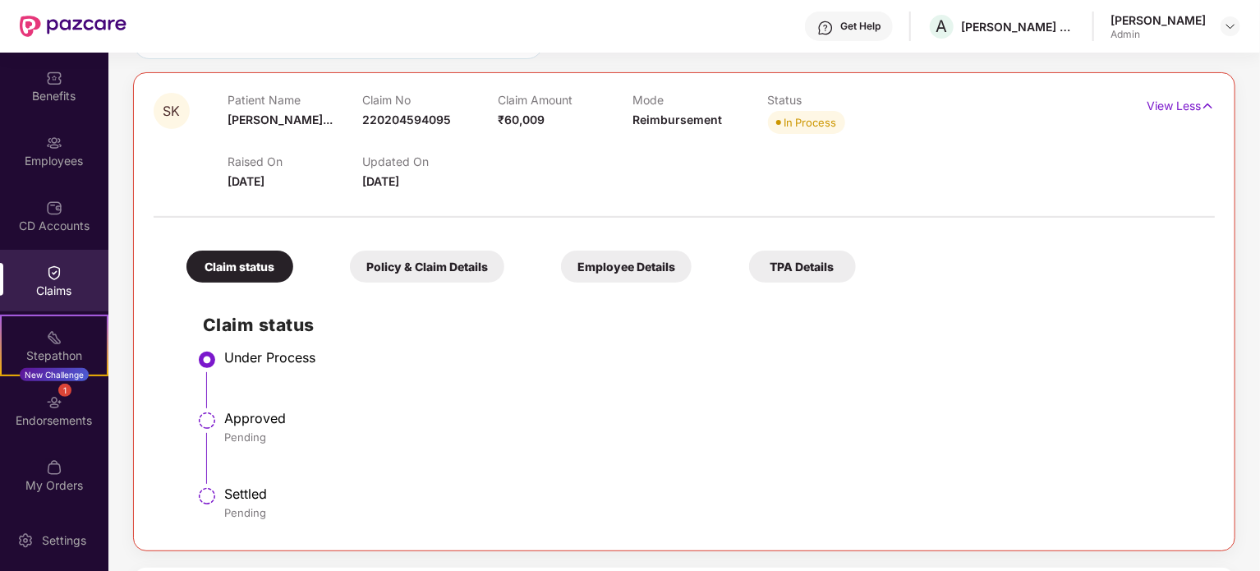
scroll to position [135, 0]
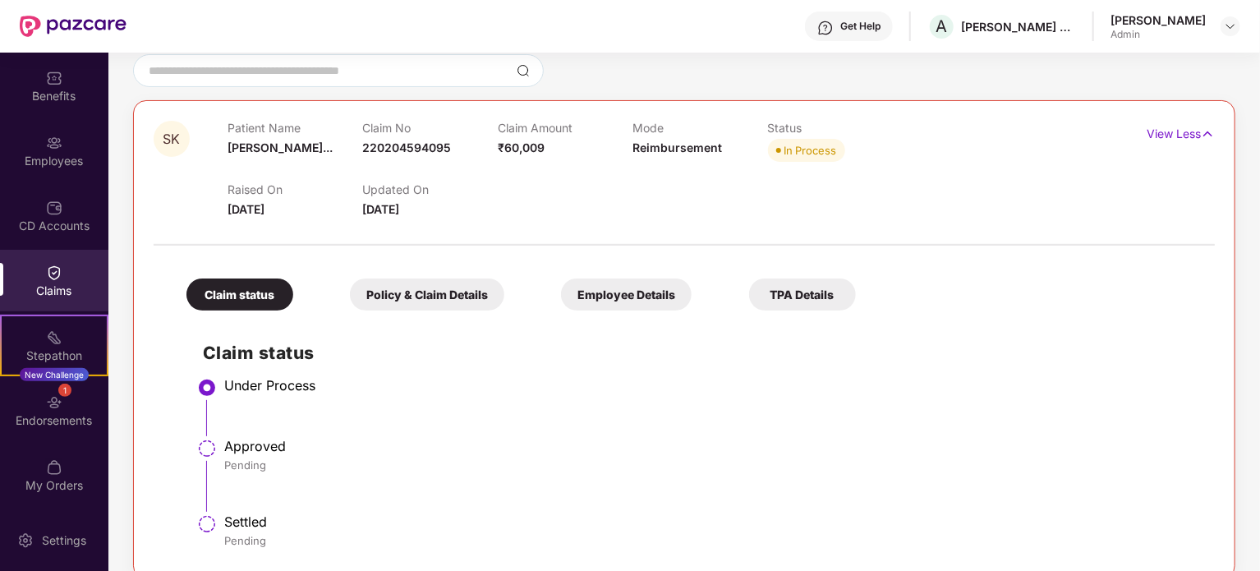
click at [426, 296] on div "Policy & Claim Details" at bounding box center [427, 294] width 154 height 32
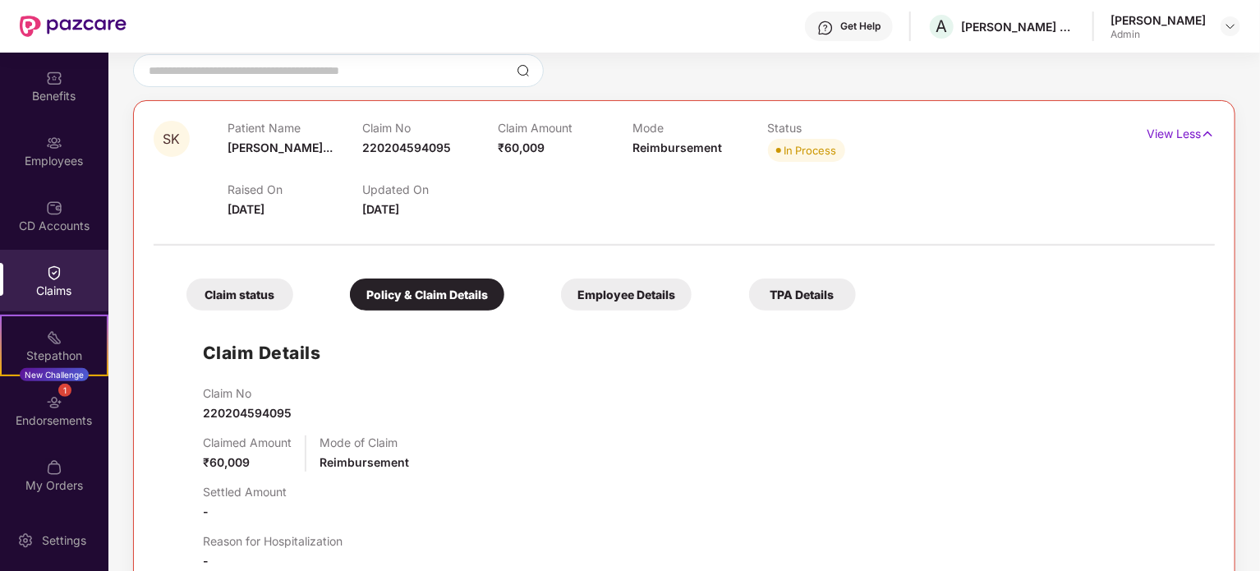
click at [595, 296] on div "Employee Details" at bounding box center [626, 294] width 131 height 32
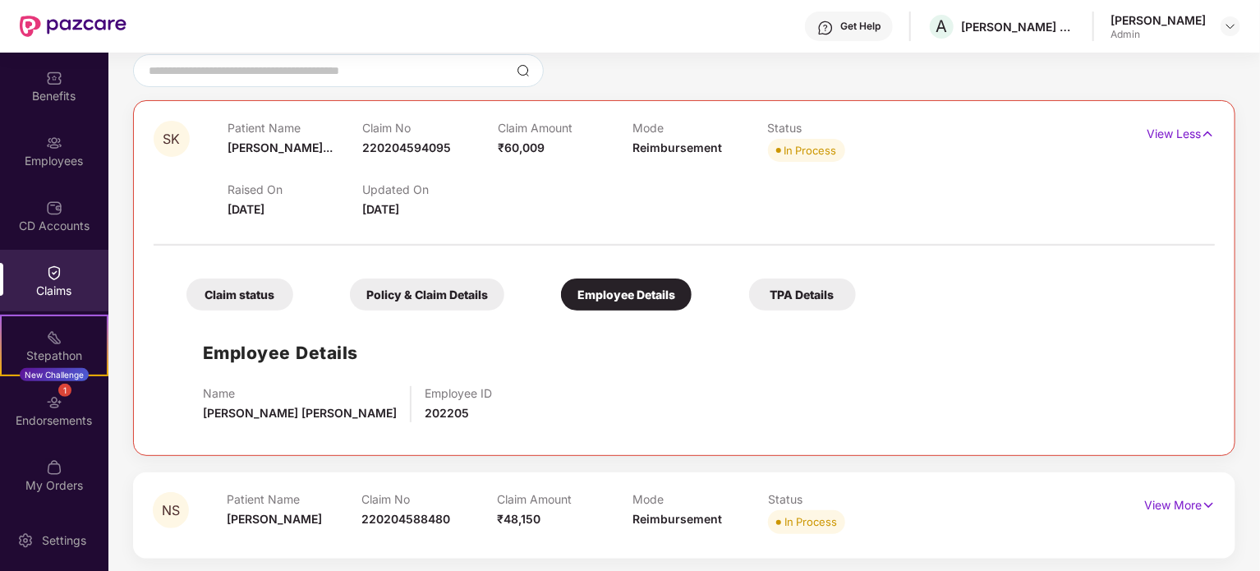
scroll to position [138, 0]
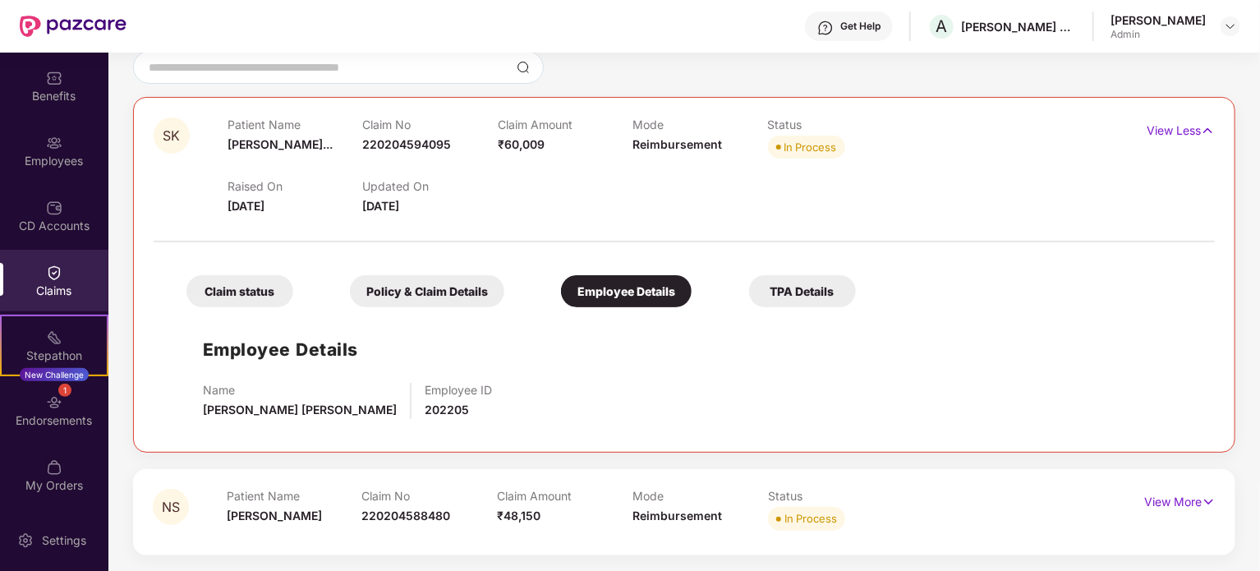
click at [788, 301] on div "TPA Details" at bounding box center [802, 291] width 107 height 32
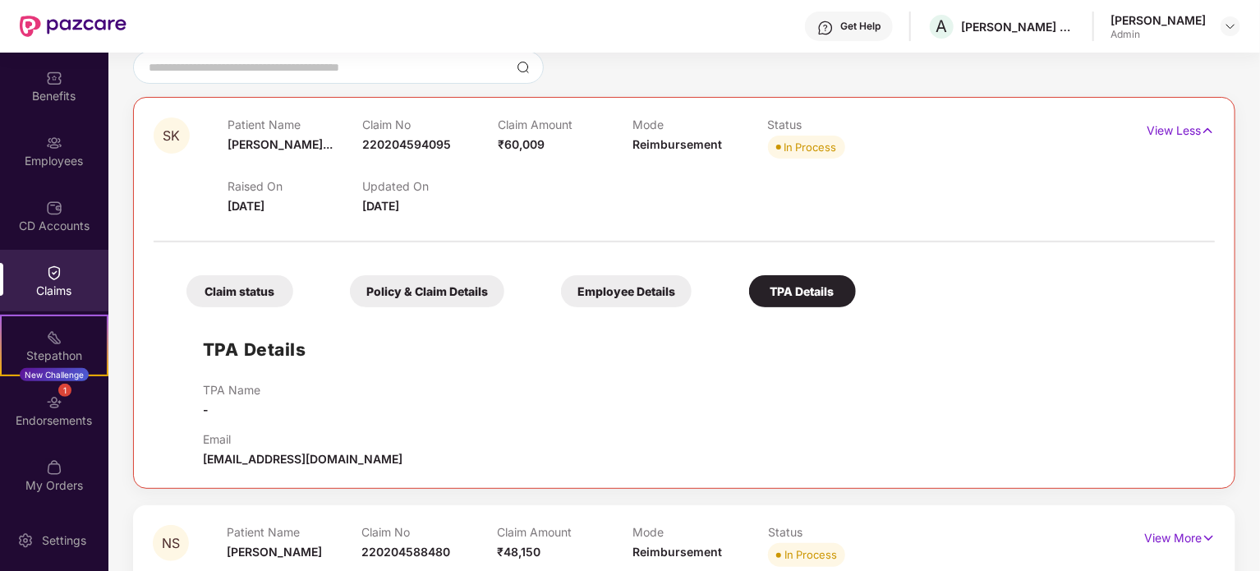
click at [229, 298] on div "Claim status" at bounding box center [239, 291] width 107 height 32
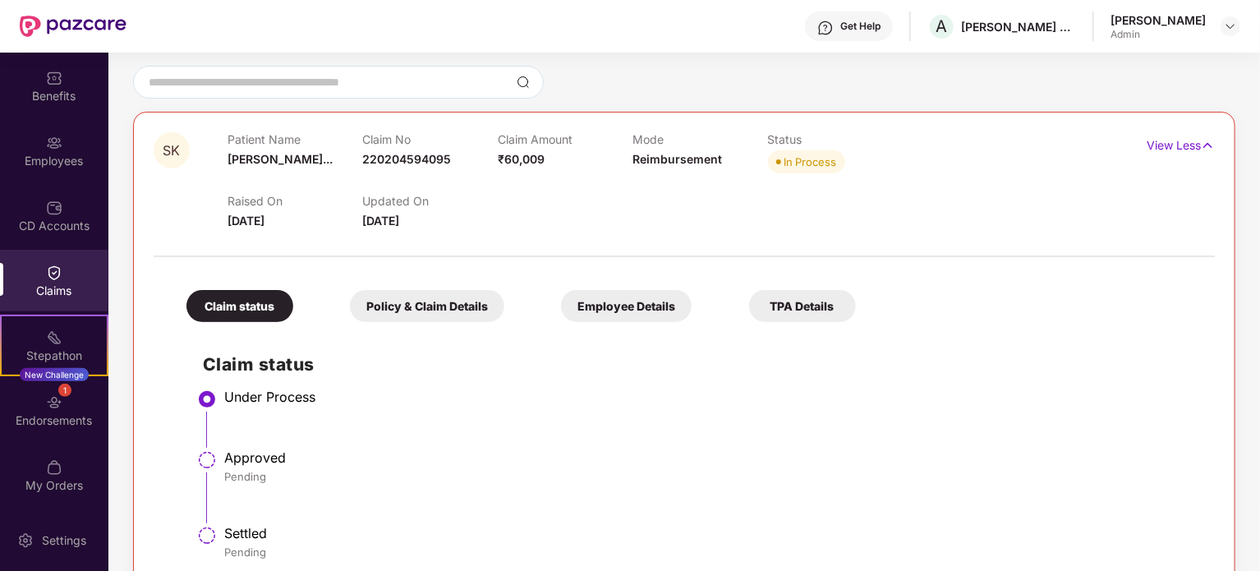
scroll to position [0, 0]
